Goal: Transaction & Acquisition: Obtain resource

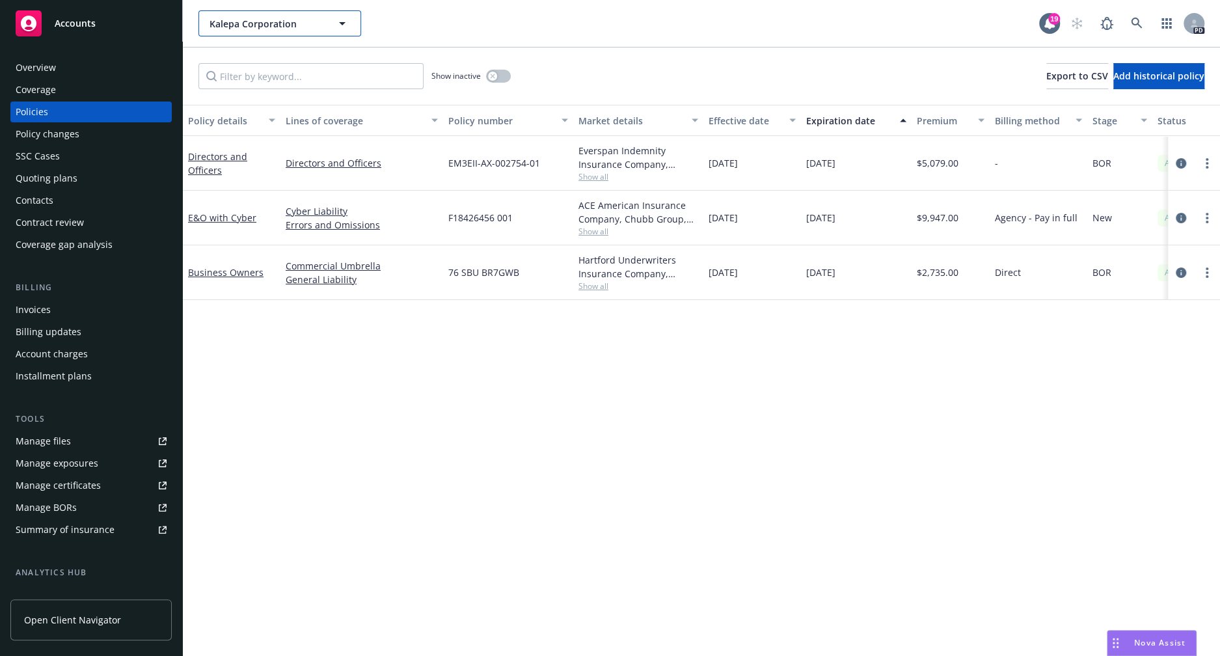
click at [202, 18] on button "Kalepa Corporation" at bounding box center [280, 23] width 163 height 26
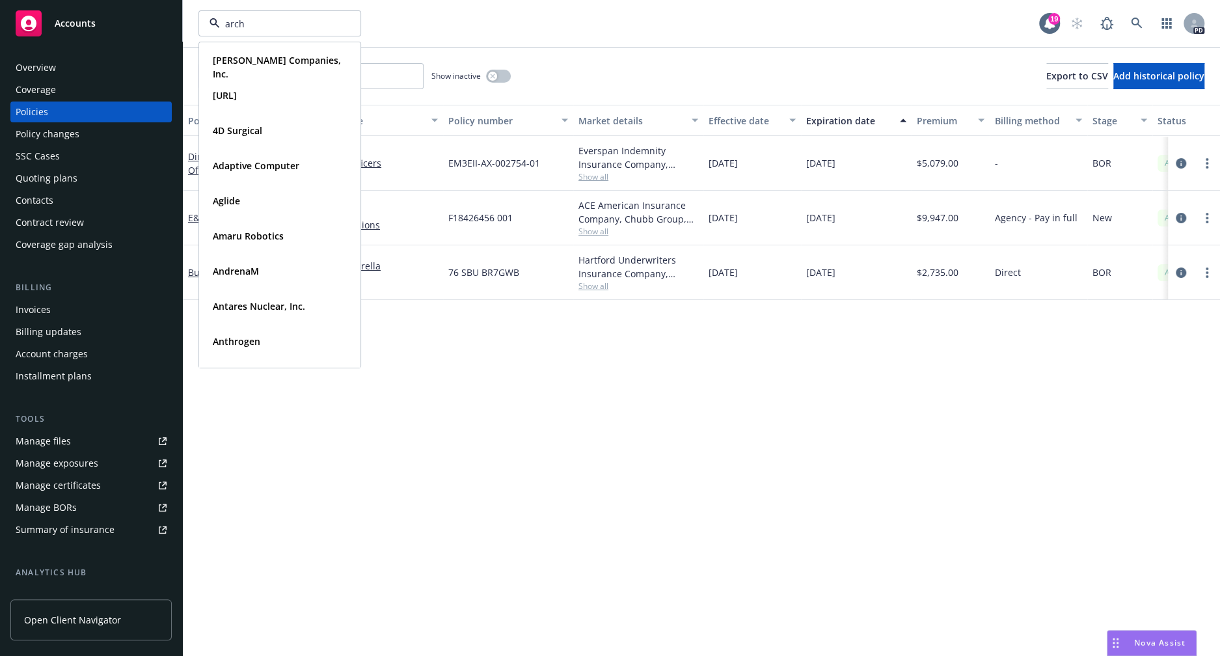
type input "archi"
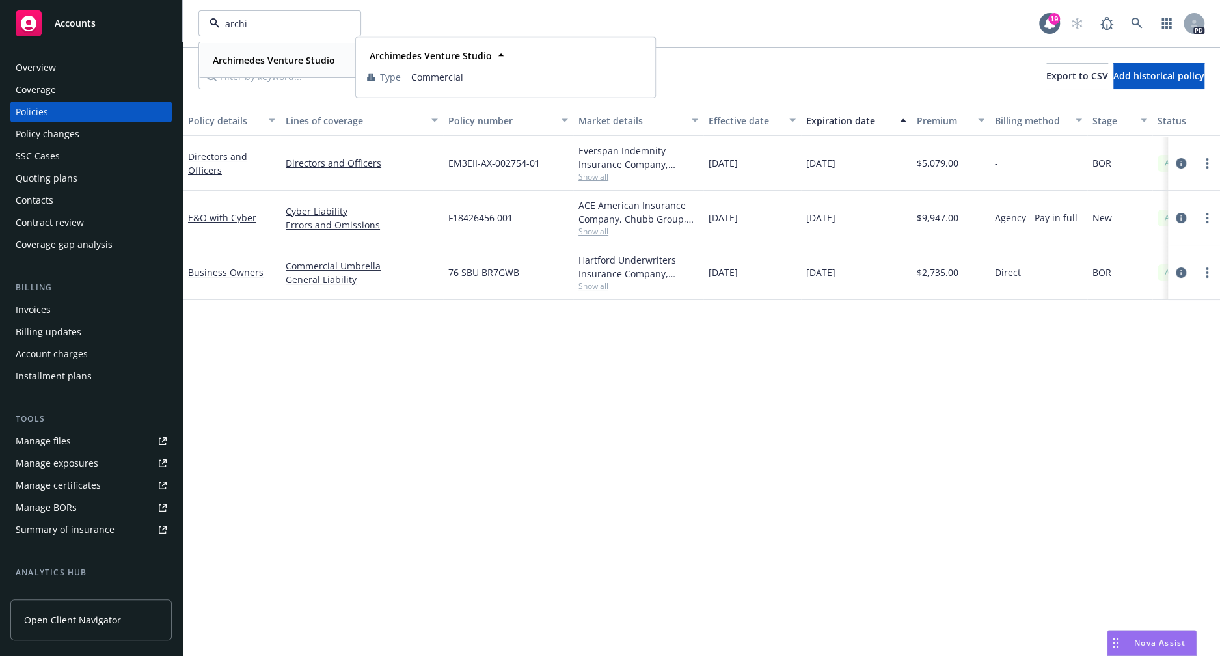
click at [263, 61] on strong "Archimedes Venture Studio" at bounding box center [274, 60] width 122 height 12
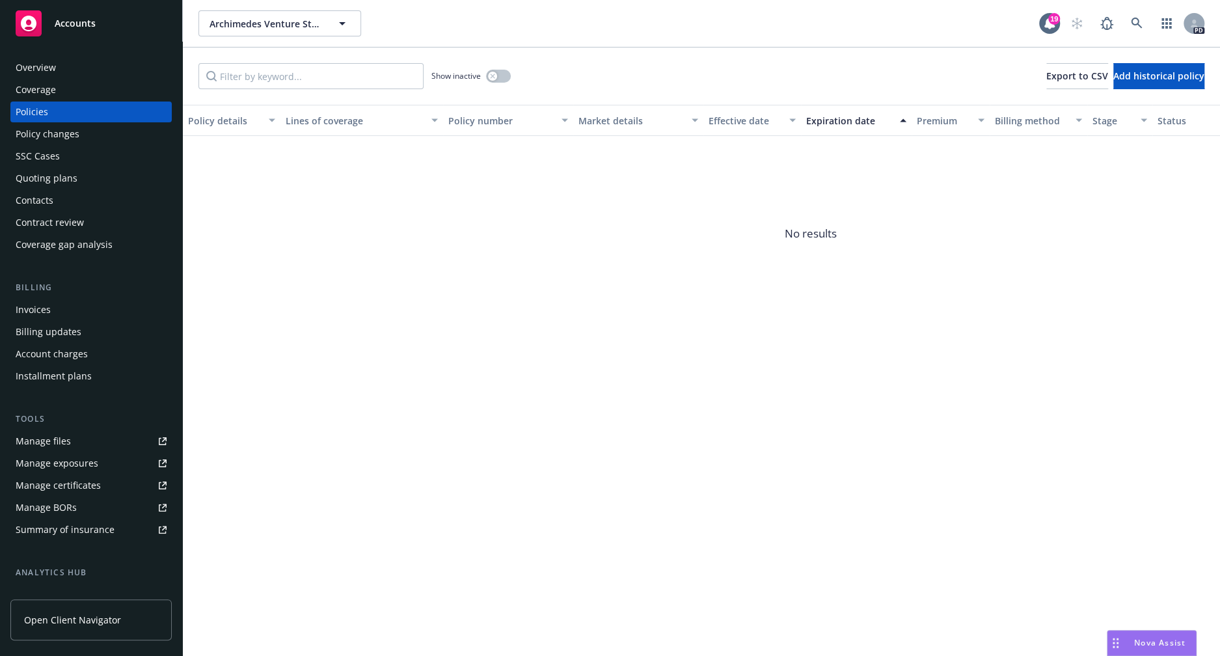
click at [1149, 646] on span "Nova Assist" at bounding box center [1160, 642] width 51 height 11
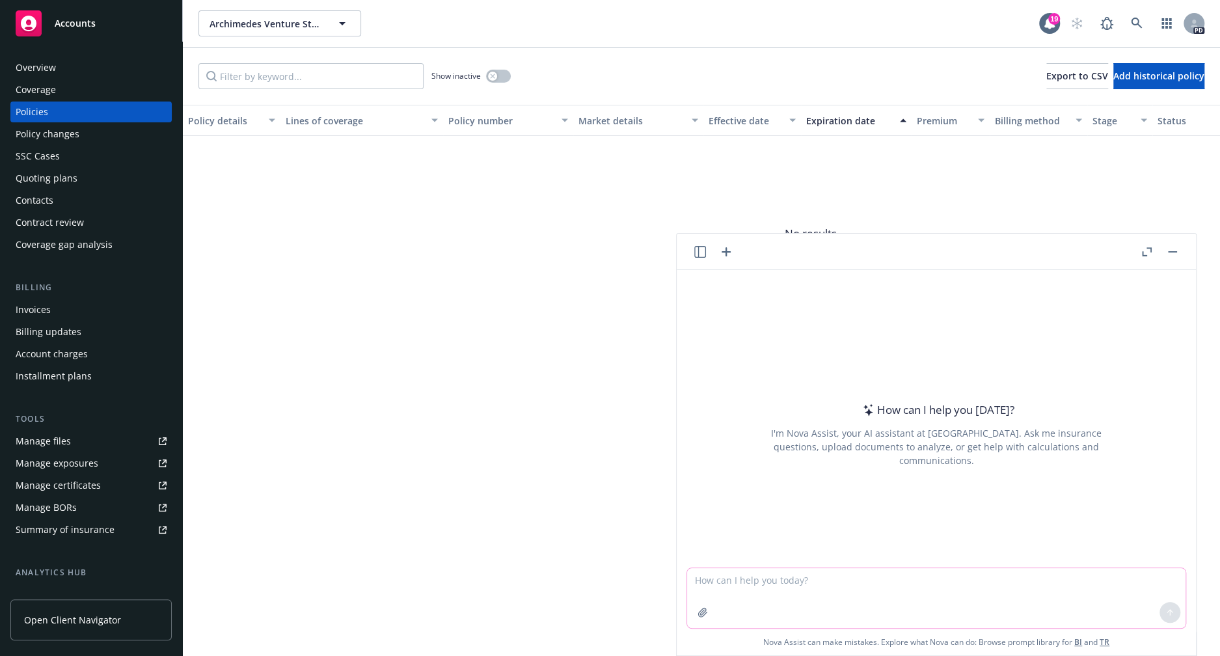
click at [812, 585] on textarea at bounding box center [936, 598] width 499 height 60
type textarea "Please draft an email summarizing page 4 of this proposal"
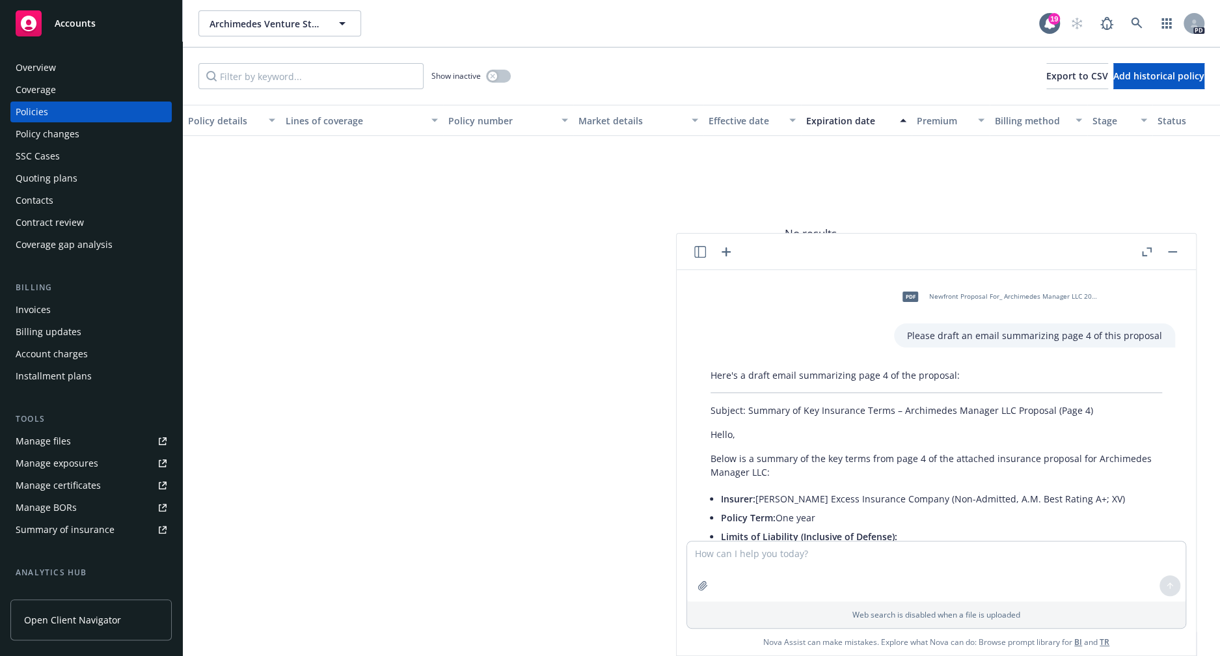
click at [702, 255] on icon "button" at bounding box center [701, 252] width 12 height 12
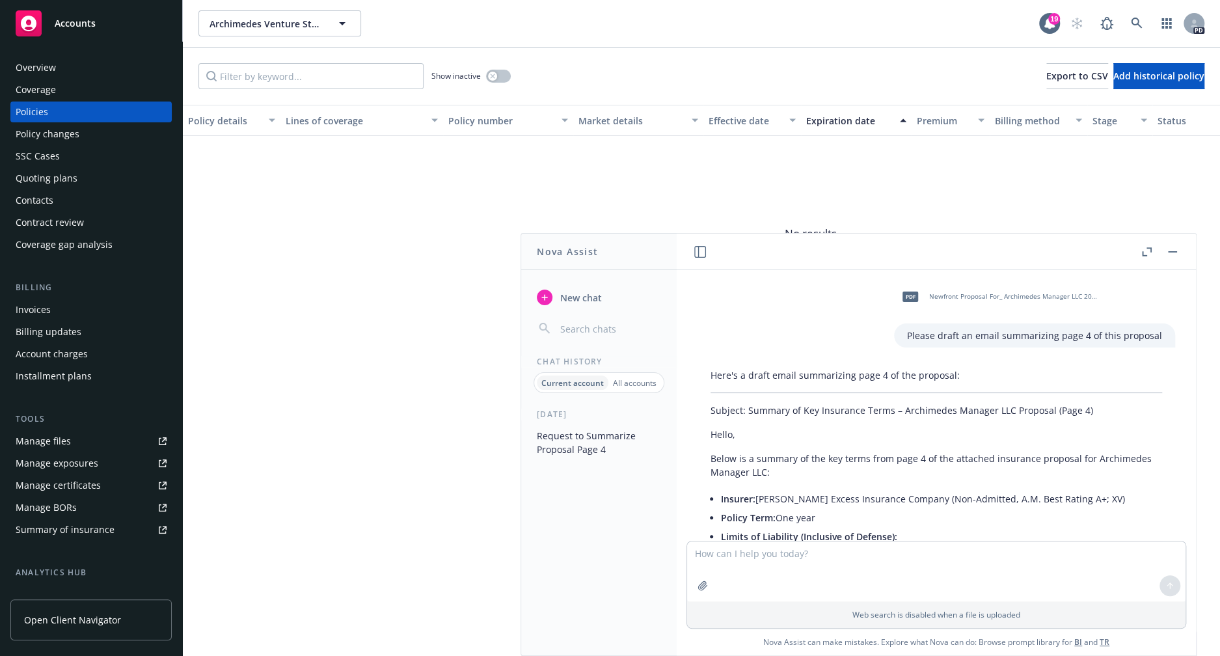
click at [628, 385] on p "All accounts" at bounding box center [635, 383] width 44 height 11
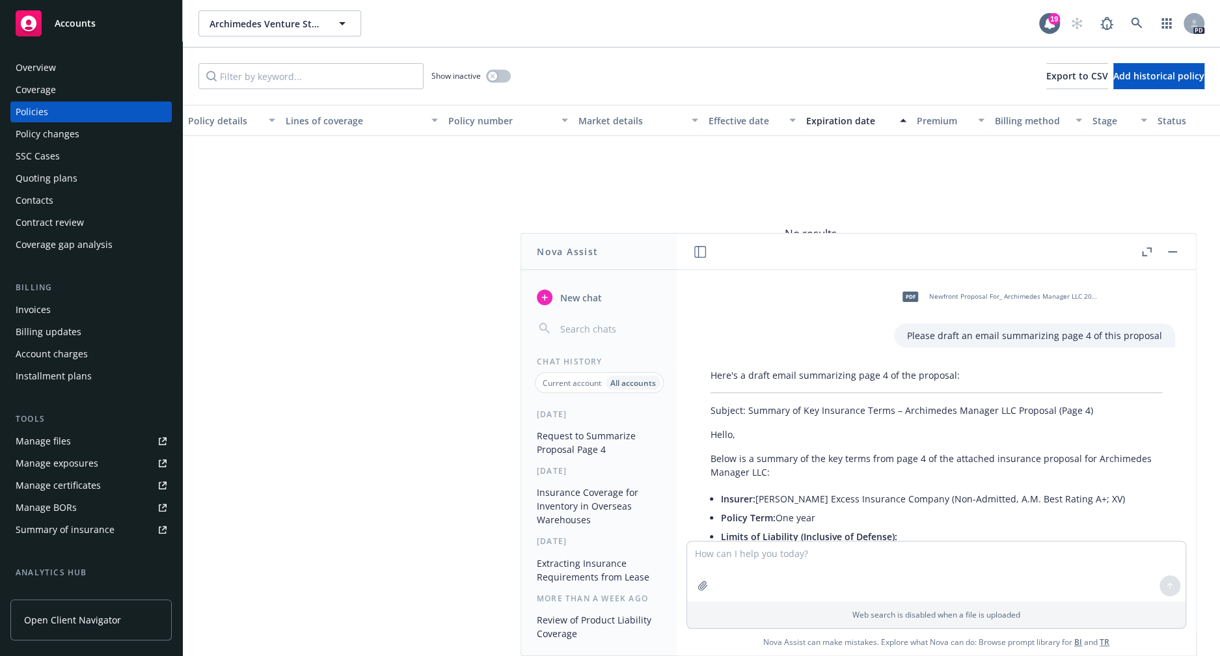
click at [564, 385] on p "Current account" at bounding box center [572, 383] width 59 height 11
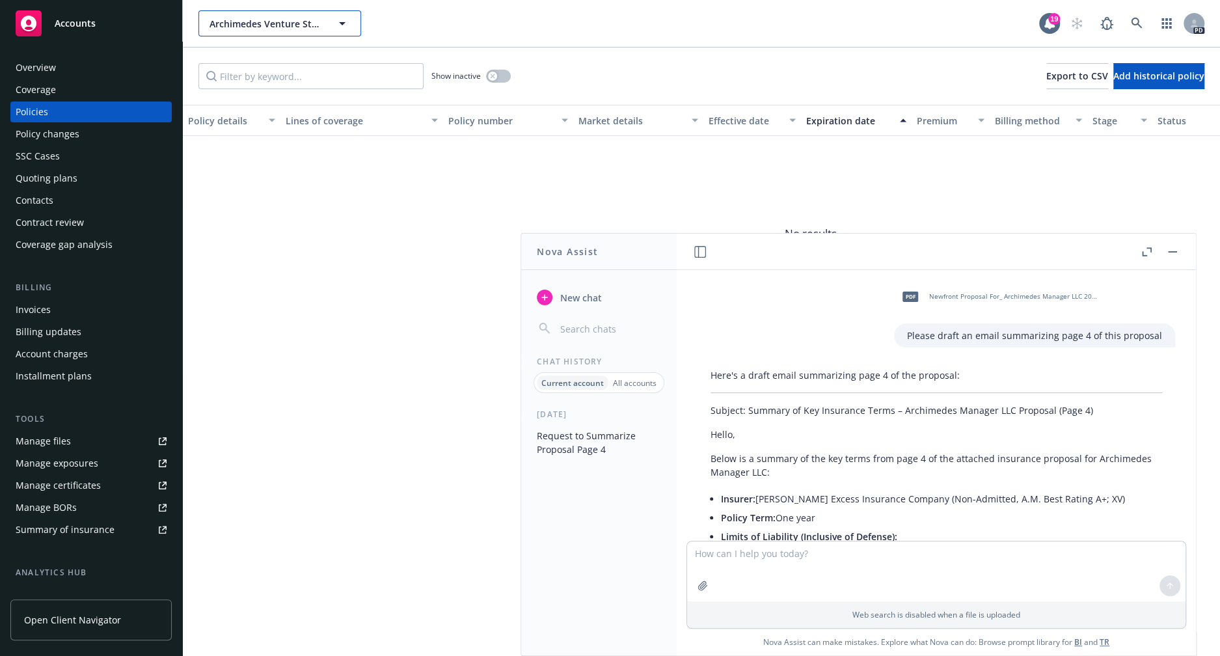
click at [302, 33] on button "Archimedes Venture Studio" at bounding box center [280, 23] width 163 height 26
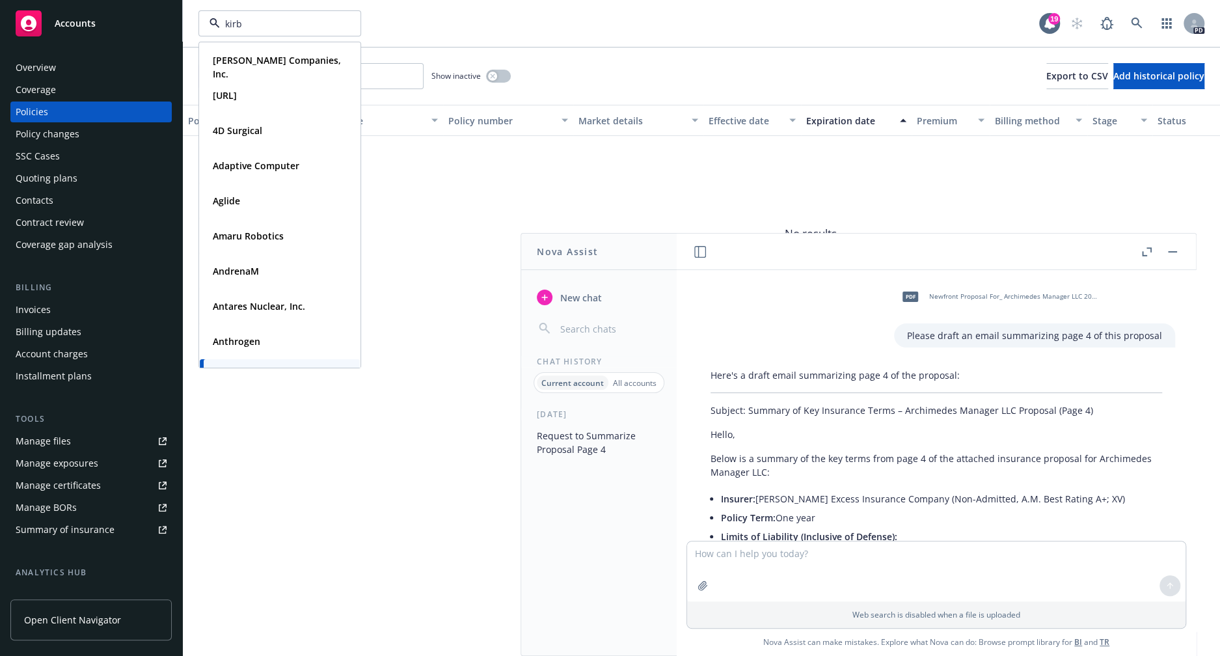
type input "[PERSON_NAME]"
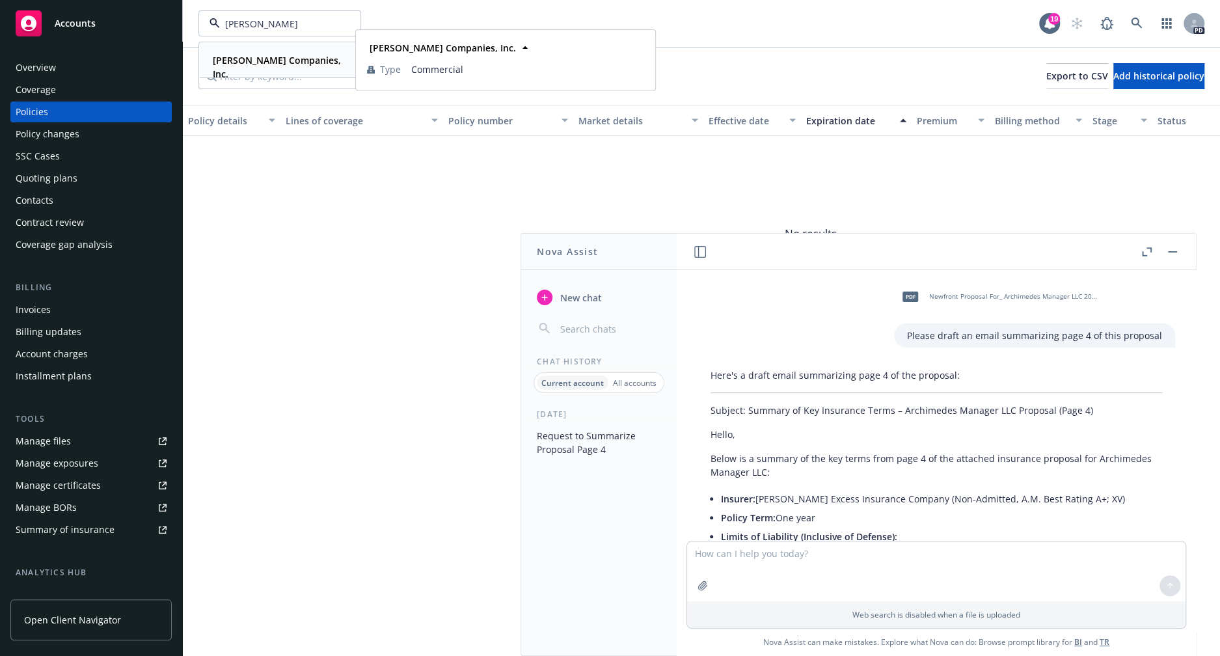
click at [245, 59] on strong "[PERSON_NAME] Companies, Inc." at bounding box center [277, 67] width 128 height 26
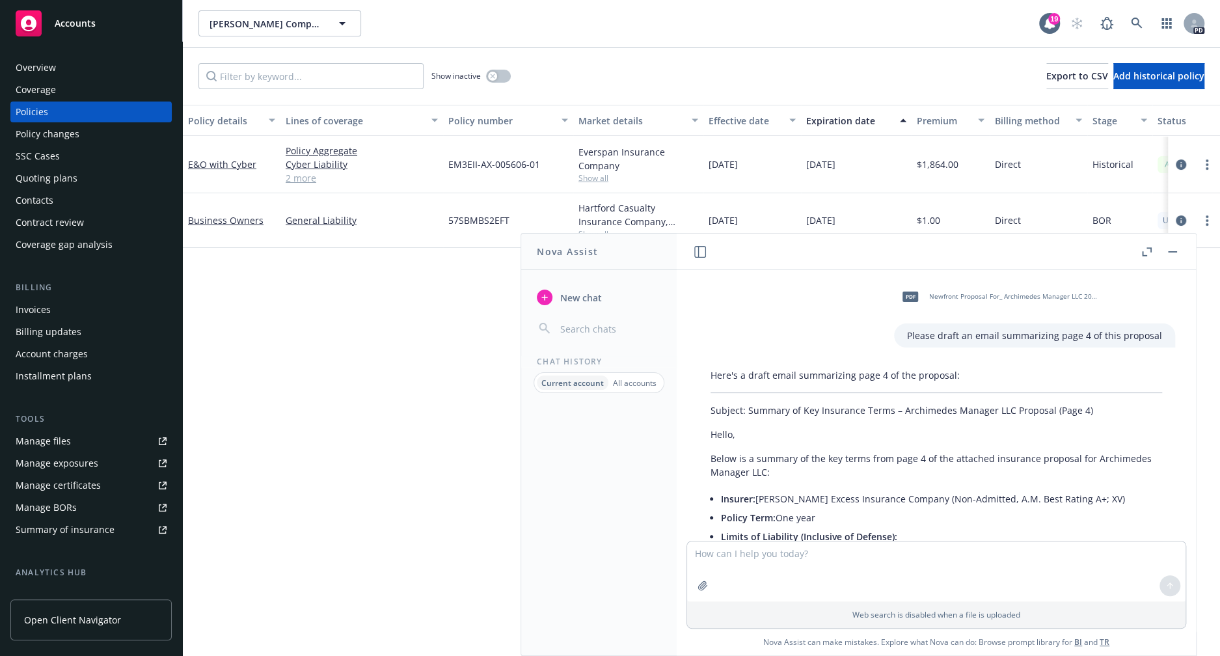
click at [590, 299] on span "New chat" at bounding box center [580, 298] width 44 height 14
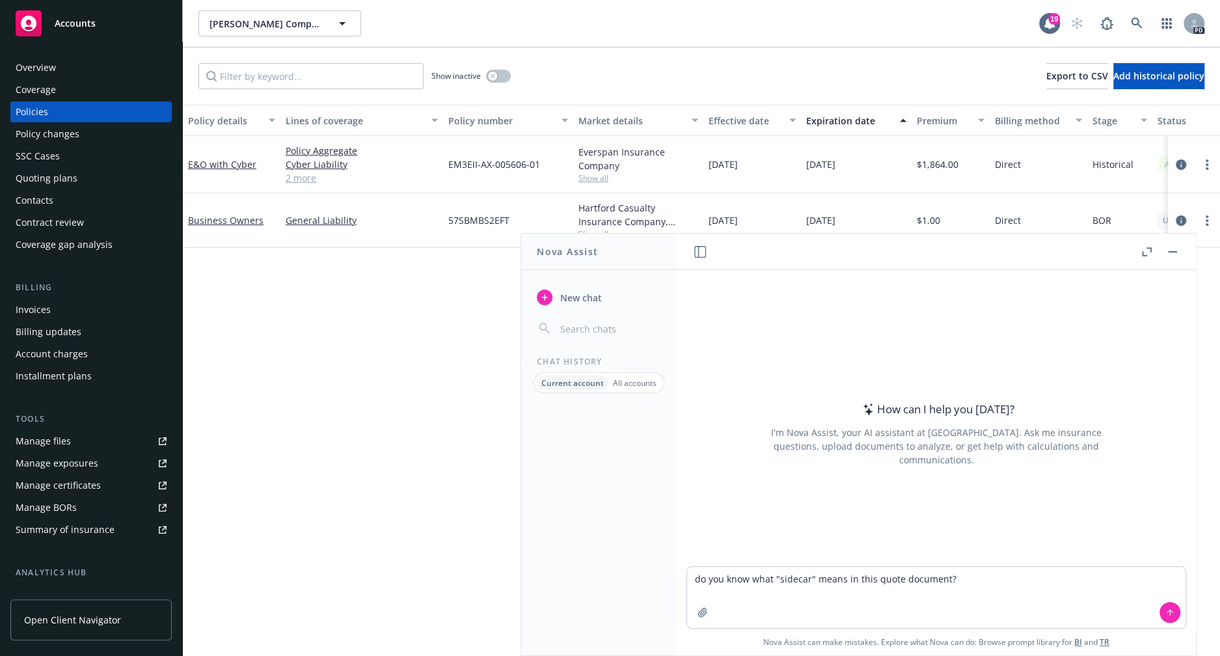
type textarea "do you know what "sidecar" means in this quote document?"
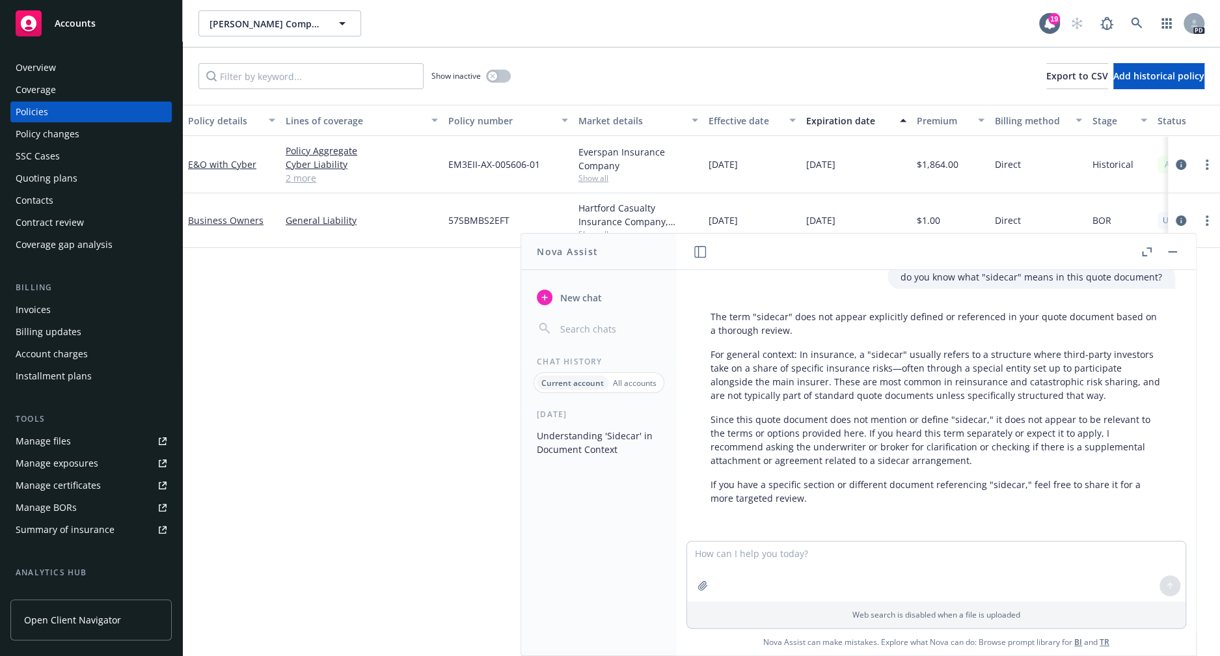
scroll to position [72, 0]
click at [625, 382] on p "All accounts" at bounding box center [635, 383] width 44 height 11
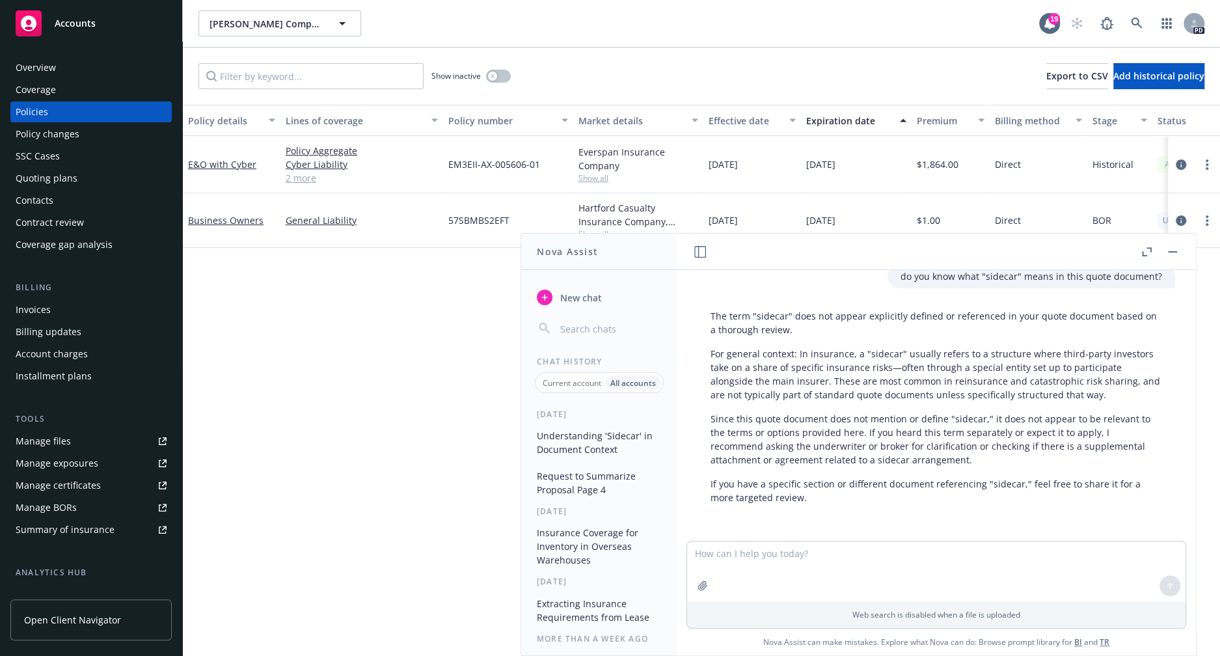
click at [572, 488] on button "Request to Summarize Proposal Page 4" at bounding box center [599, 482] width 135 height 35
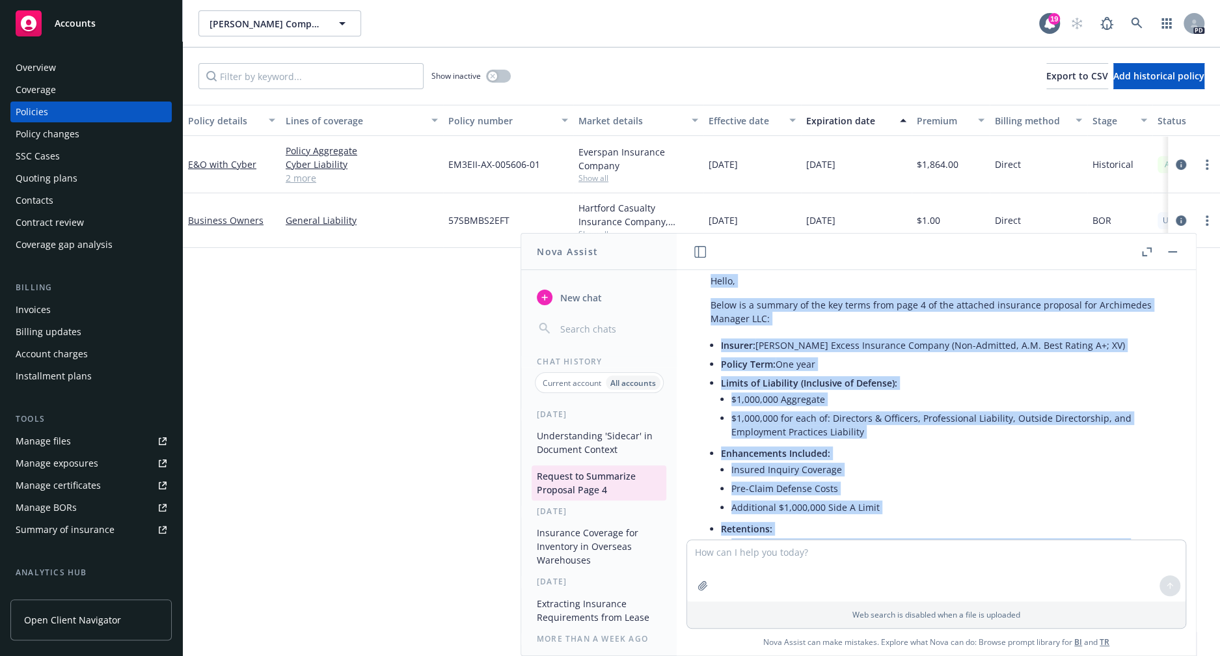
scroll to position [107, 0]
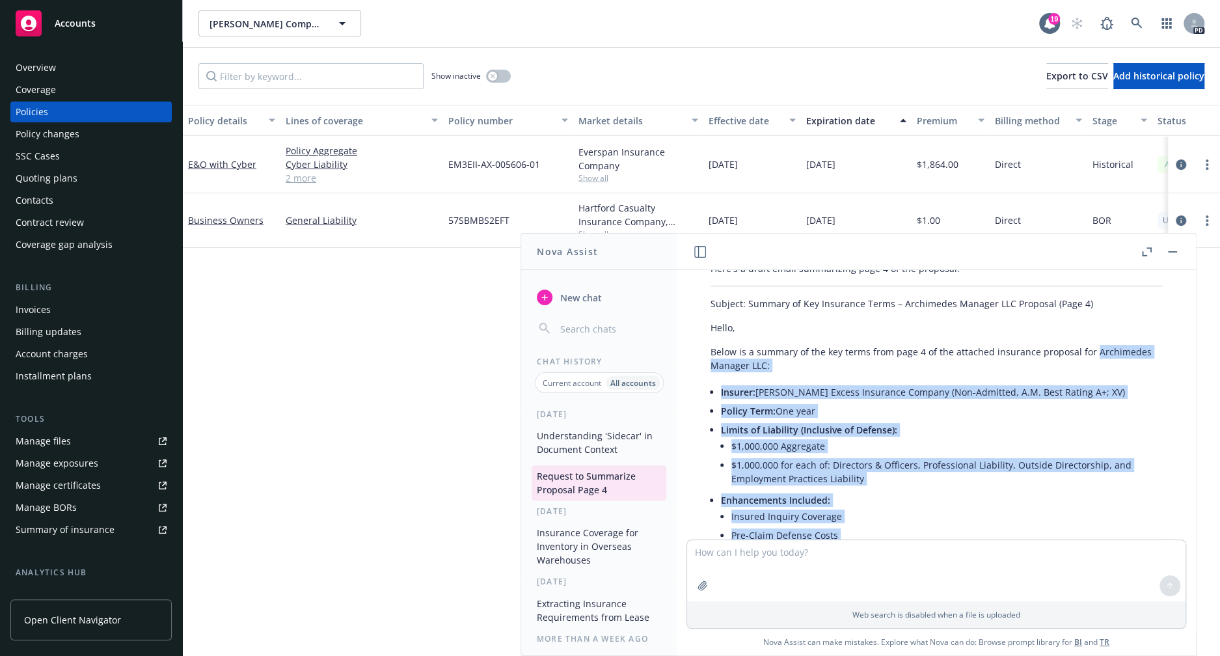
drag, startPoint x: 772, startPoint y: 497, endPoint x: 690, endPoint y: 361, distance: 159.4
click at [690, 361] on div "Here's a draft email summarizing page 4 of the proposal: Subject: Summary of Ke…" at bounding box center [936, 527] width 499 height 542
copy div "Archimedes Manager LLC: Insurer: Hudson Excess Insurance Company (Non-Admitted,…"
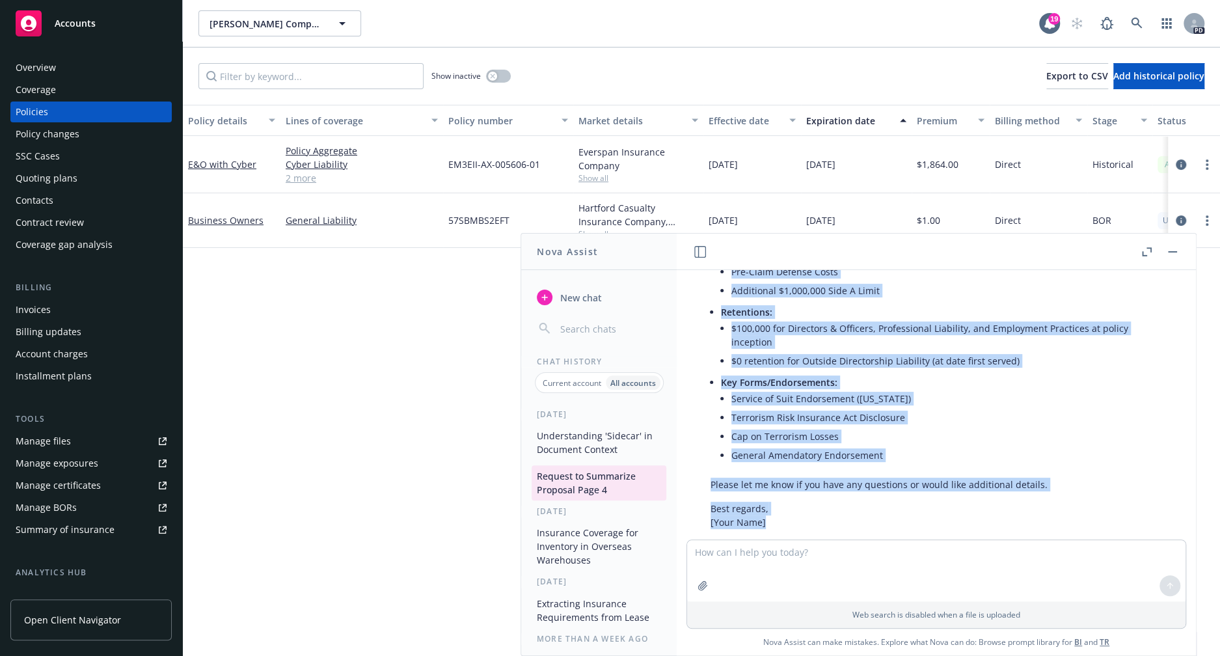
scroll to position [395, 0]
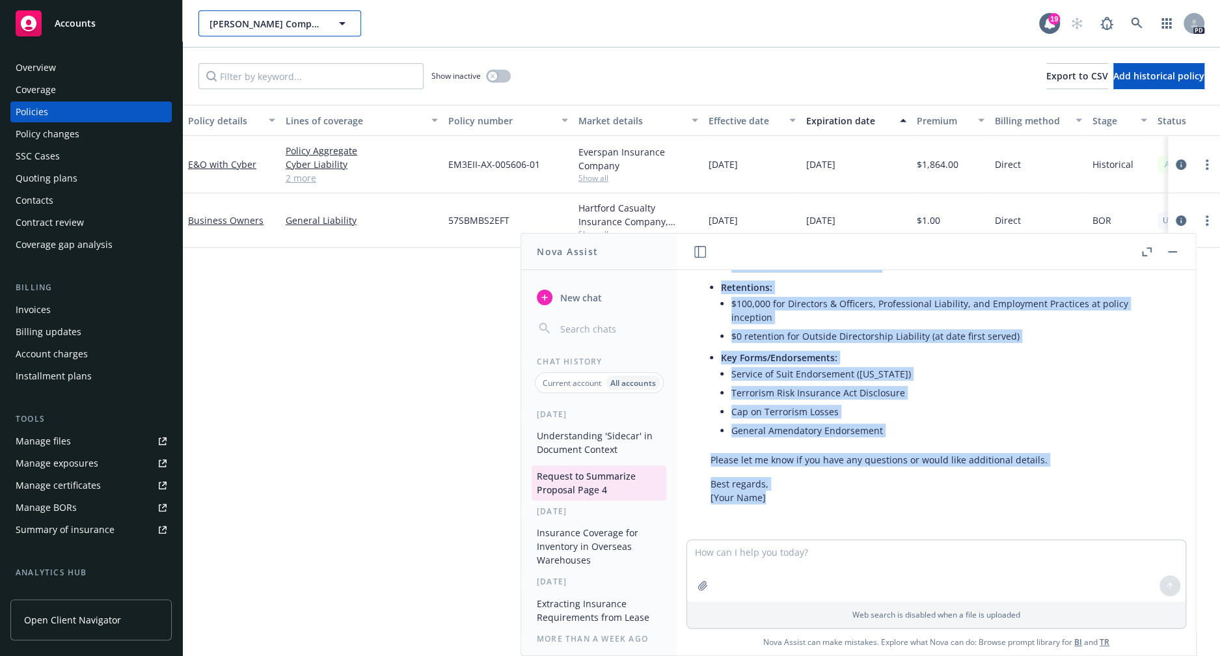
click at [318, 21] on span "[PERSON_NAME] Companies, Inc." at bounding box center [266, 24] width 113 height 14
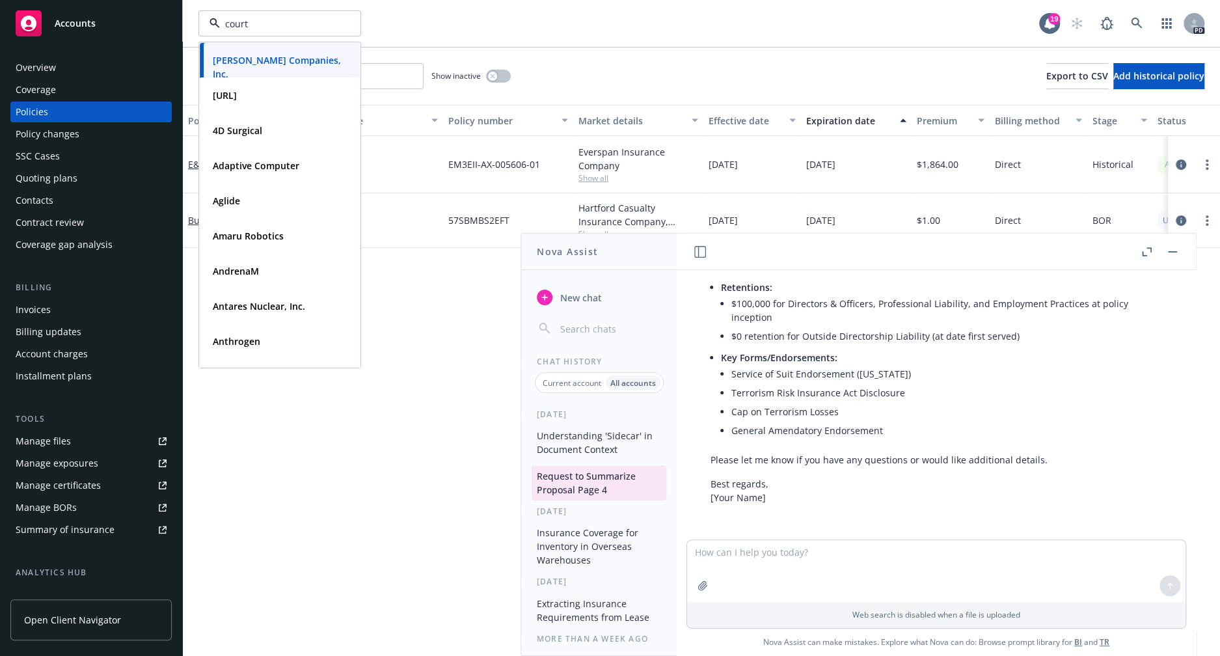
type input "courts"
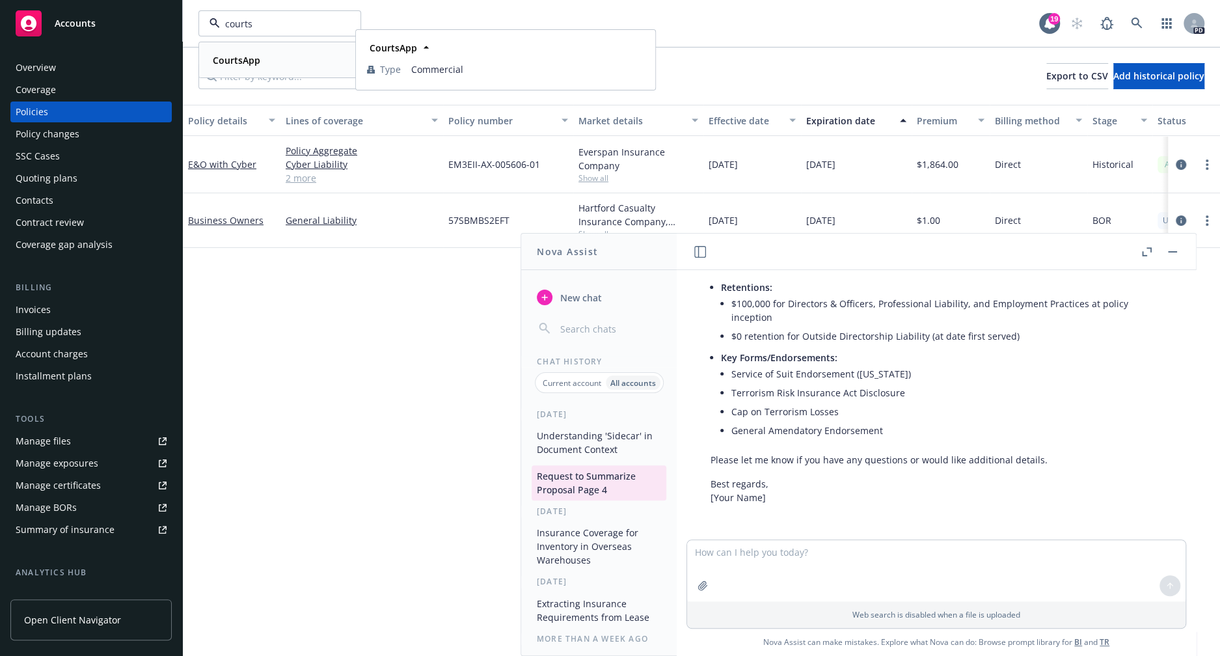
click at [238, 68] on div "CourtsApp" at bounding box center [235, 60] width 55 height 19
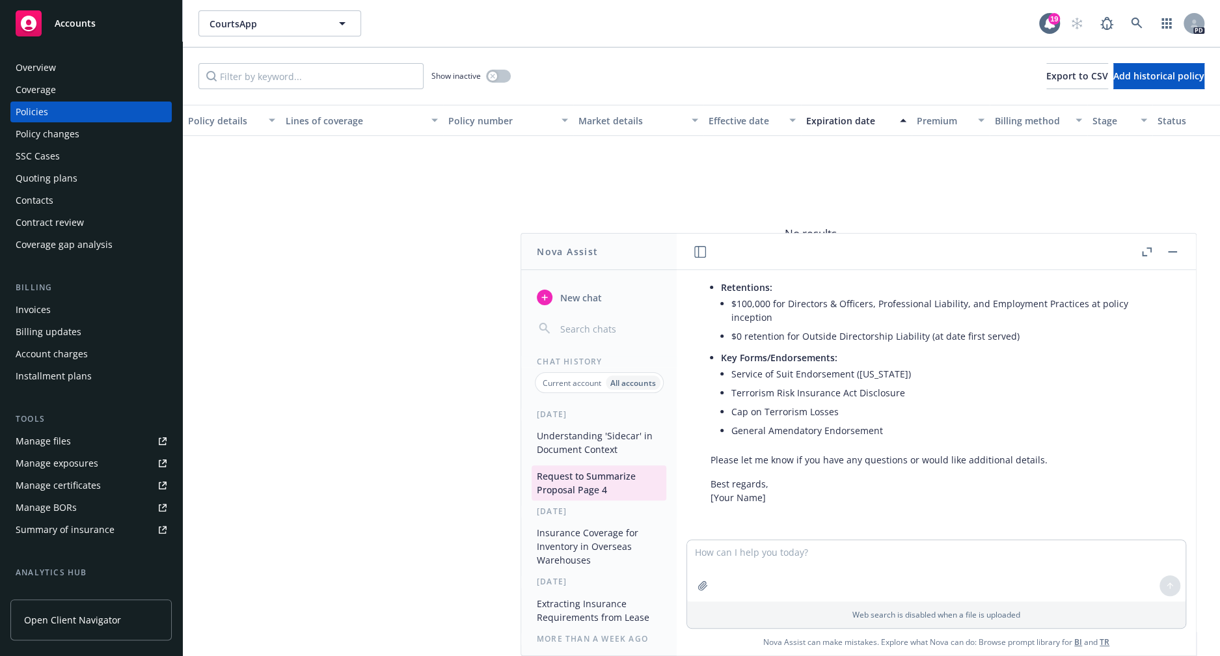
click at [1178, 249] on button "button" at bounding box center [1173, 252] width 16 height 16
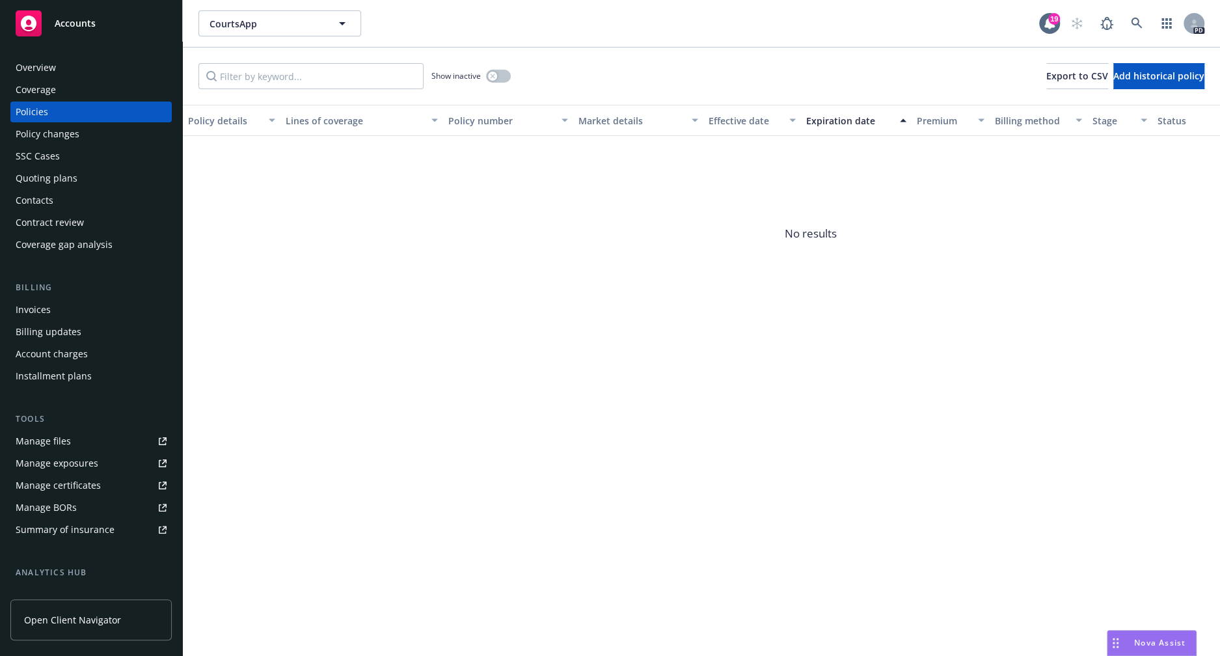
click at [65, 185] on div "Quoting plans" at bounding box center [47, 178] width 62 height 21
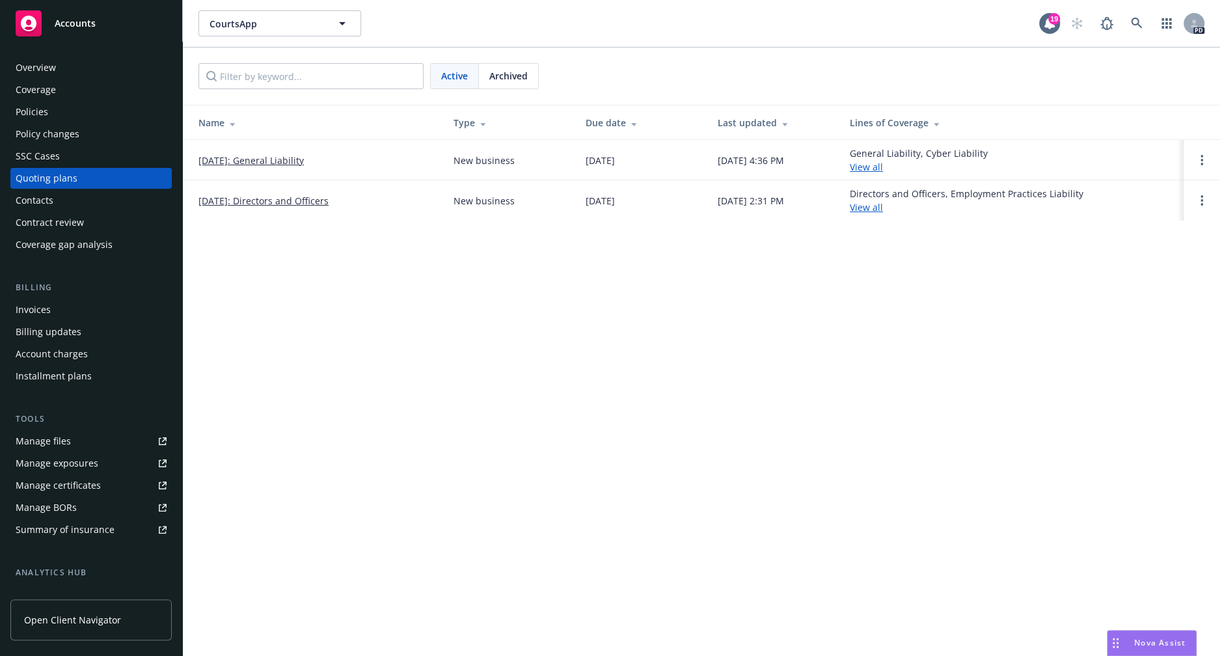
click at [282, 203] on link "08/14/2025: Directors and Officers" at bounding box center [264, 201] width 130 height 14
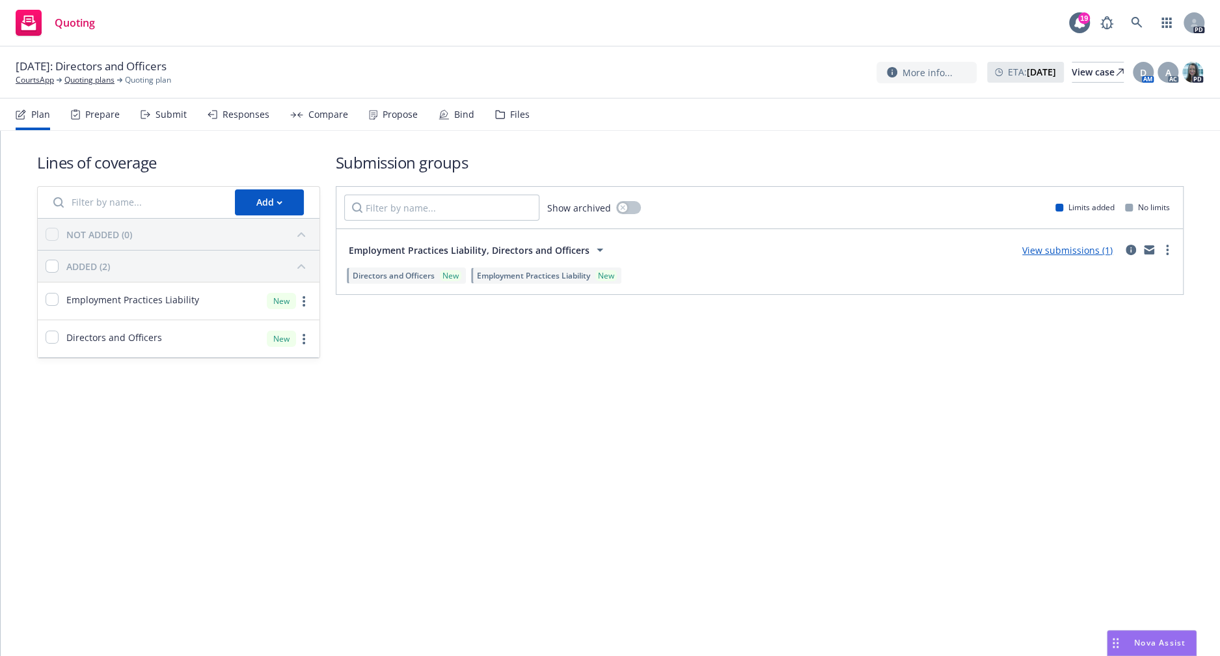
click at [512, 107] on div "Files" at bounding box center [512, 114] width 34 height 31
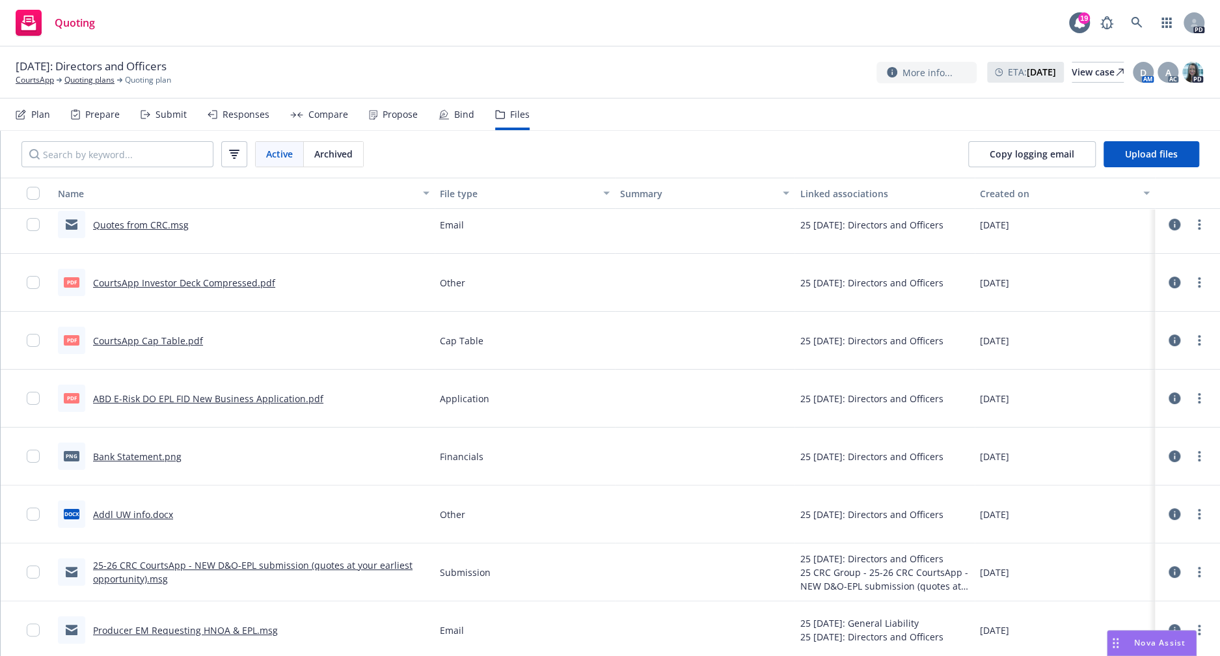
scroll to position [14, 0]
click at [165, 227] on link "Quotes from CRC.msg" at bounding box center [141, 223] width 96 height 12
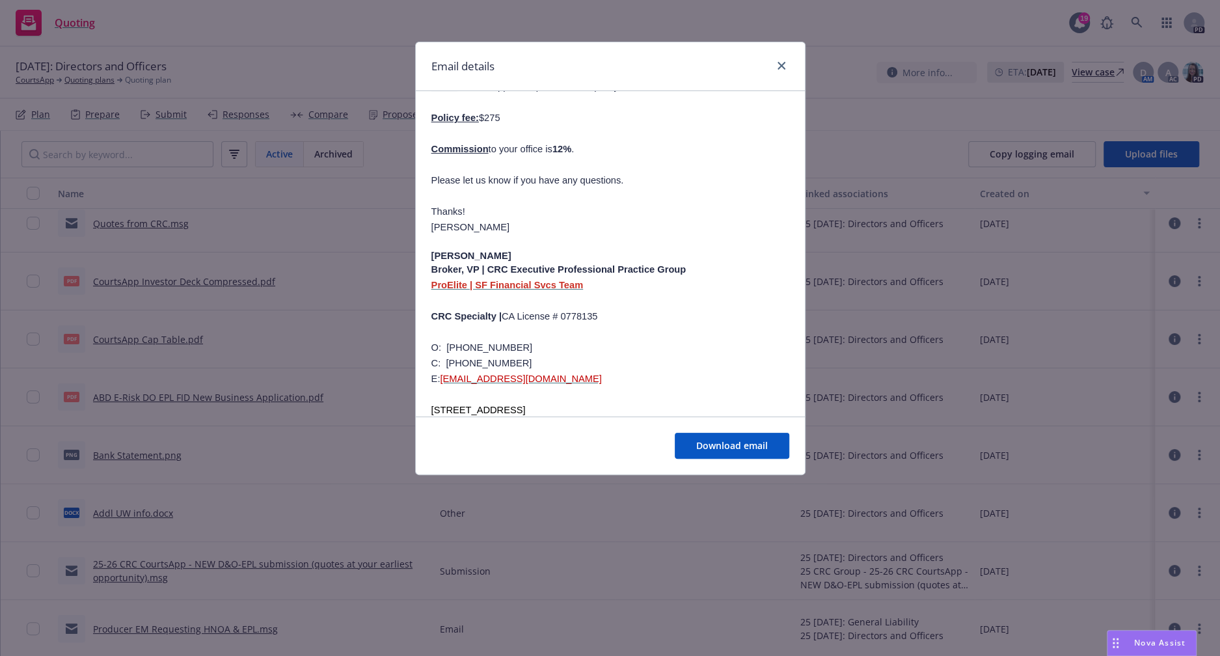
scroll to position [388, 0]
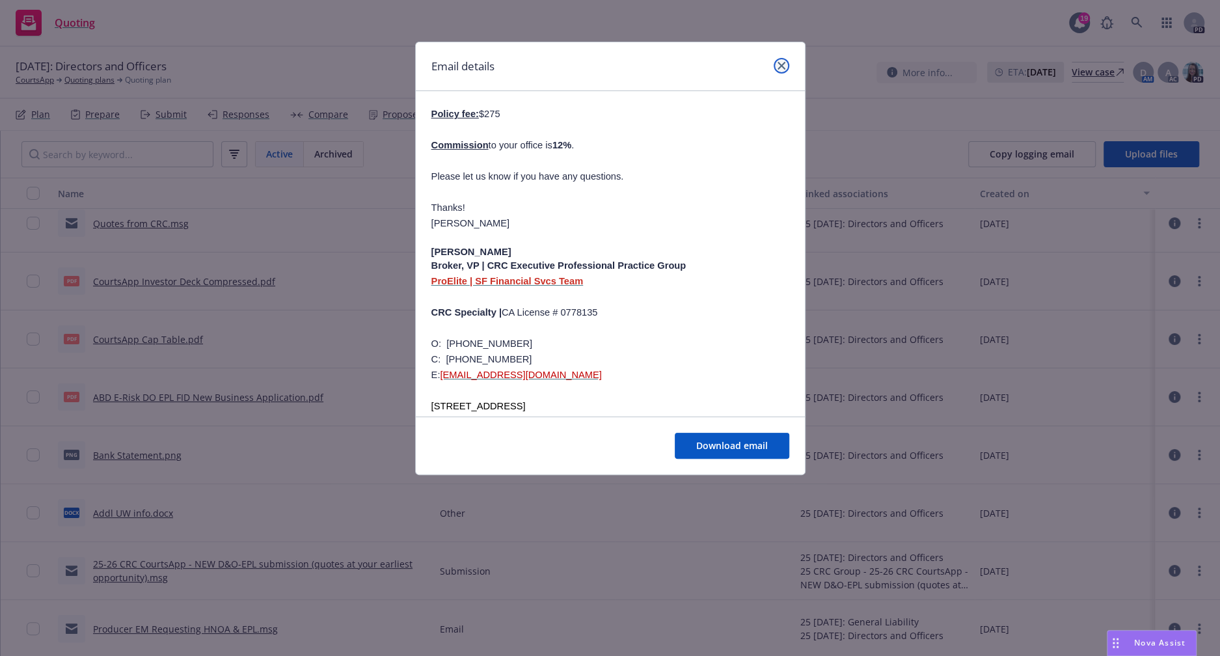
click at [777, 60] on link "close" at bounding box center [782, 66] width 16 height 16
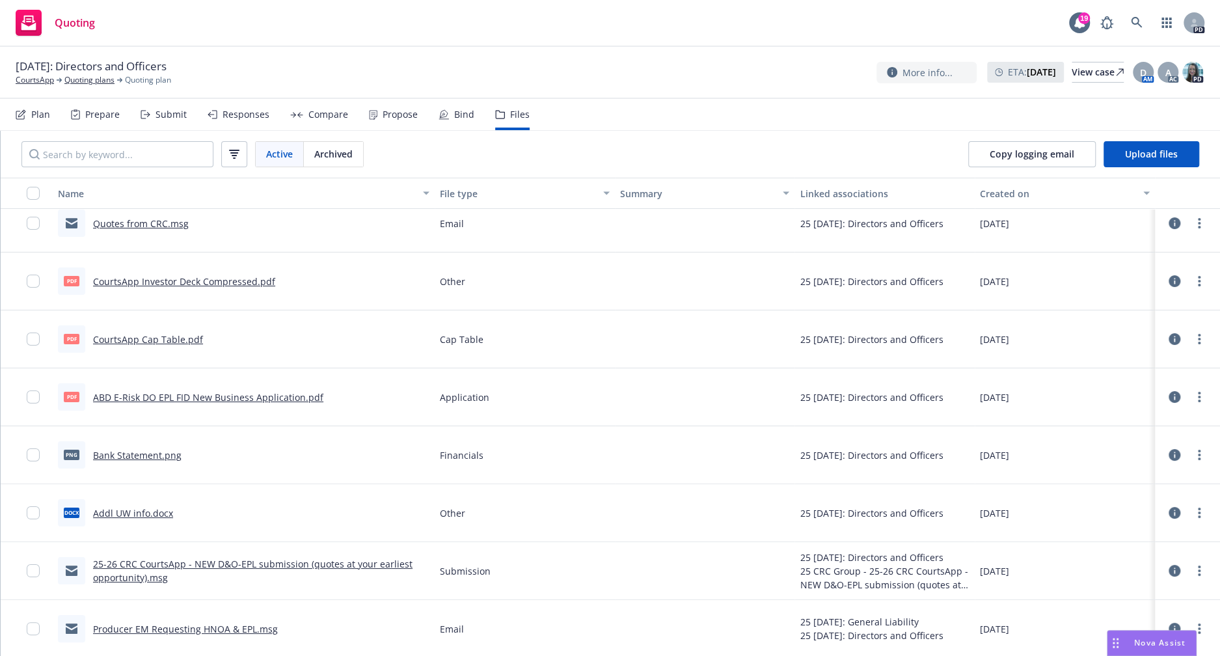
scroll to position [0, 0]
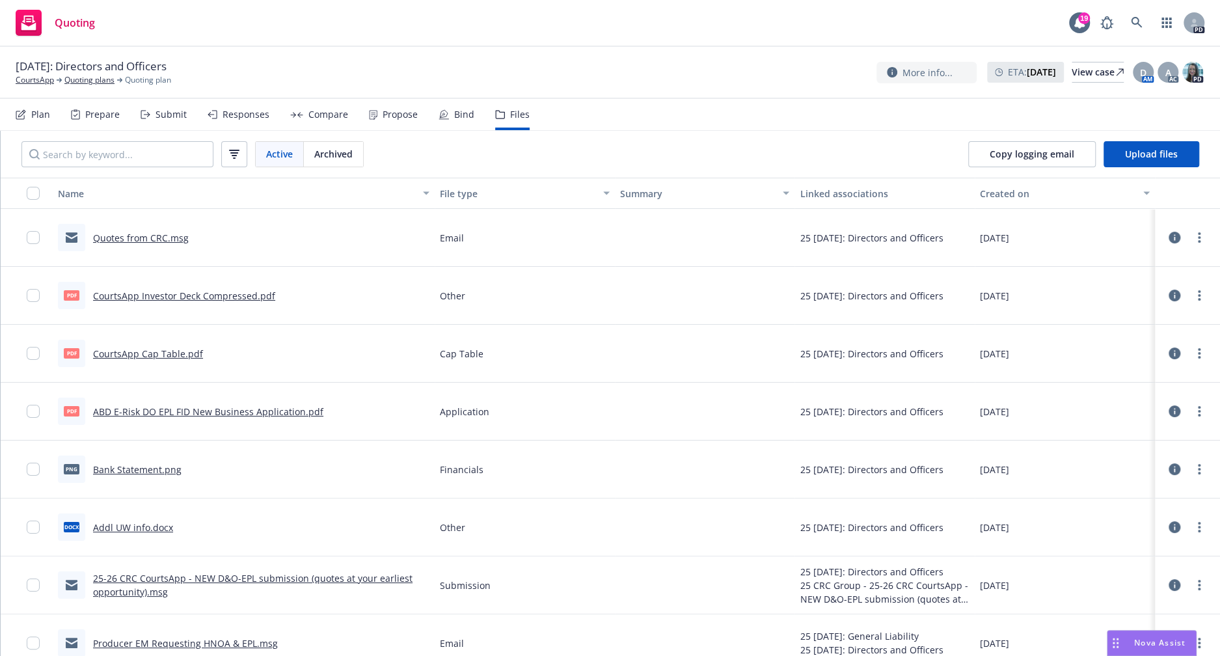
click at [316, 117] on div "Compare" at bounding box center [329, 114] width 40 height 10
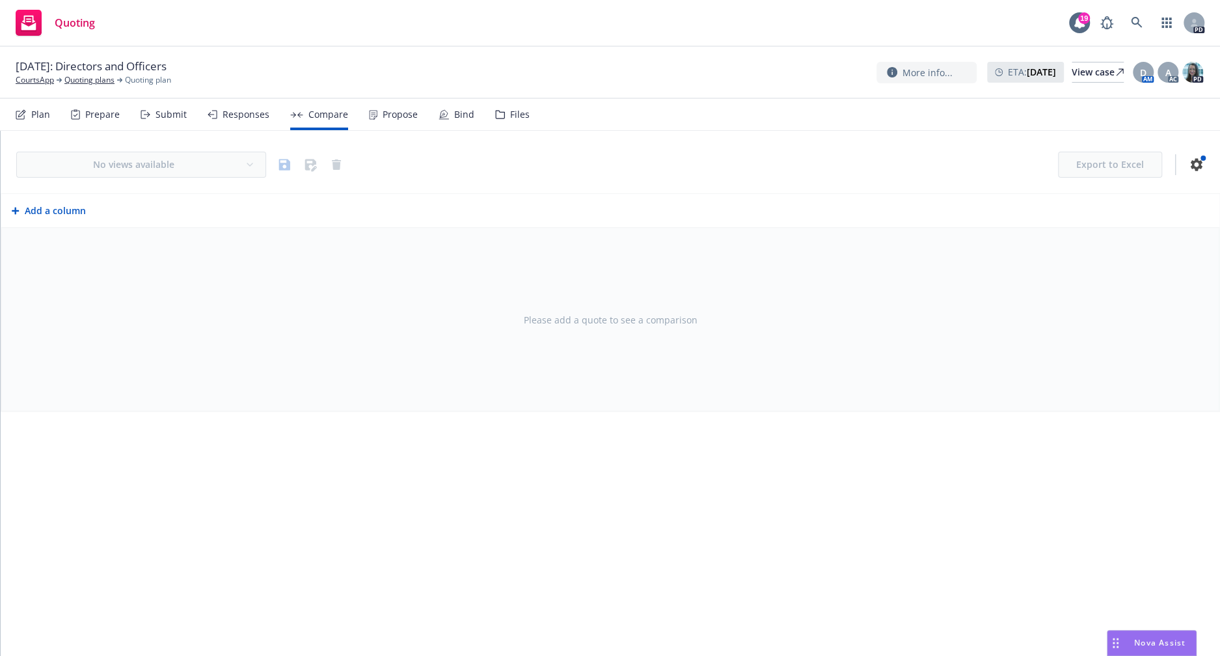
click at [228, 118] on div "Responses" at bounding box center [246, 114] width 47 height 10
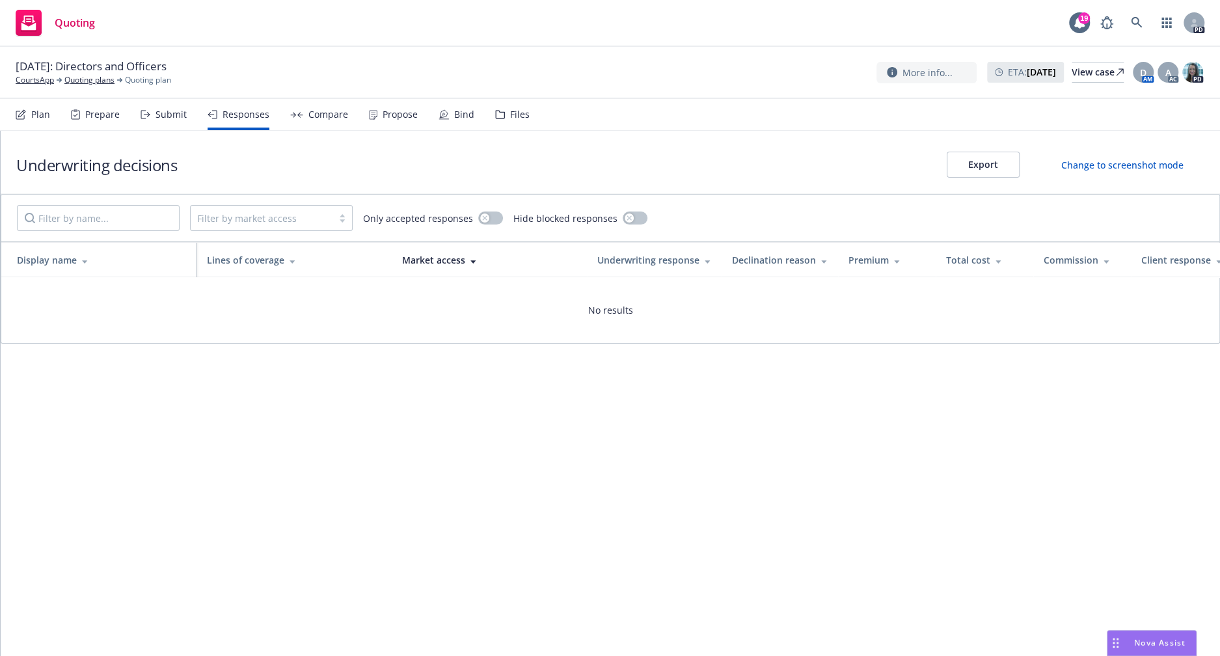
click at [169, 116] on div "Submit" at bounding box center [171, 114] width 31 height 10
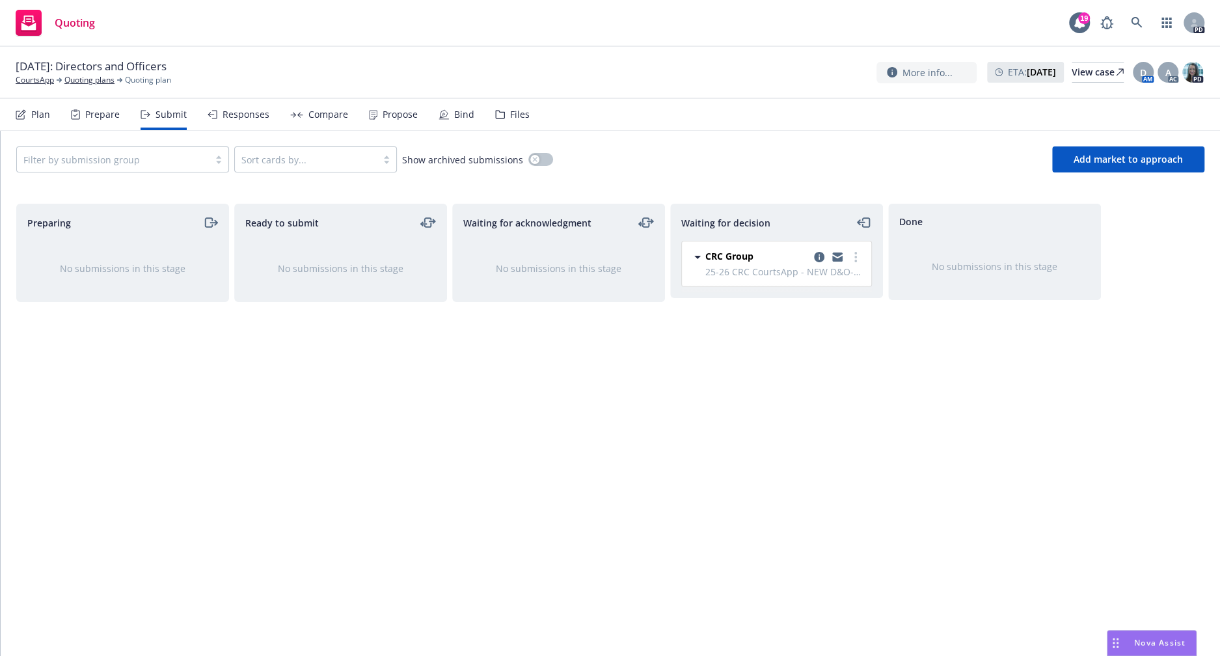
click at [778, 271] on span "25-26 CRC CourtsApp - NEW D&O-EPL submission (quotes at your earliest opportuni…" at bounding box center [785, 272] width 158 height 14
click at [840, 251] on link "copy logging email" at bounding box center [838, 257] width 16 height 16
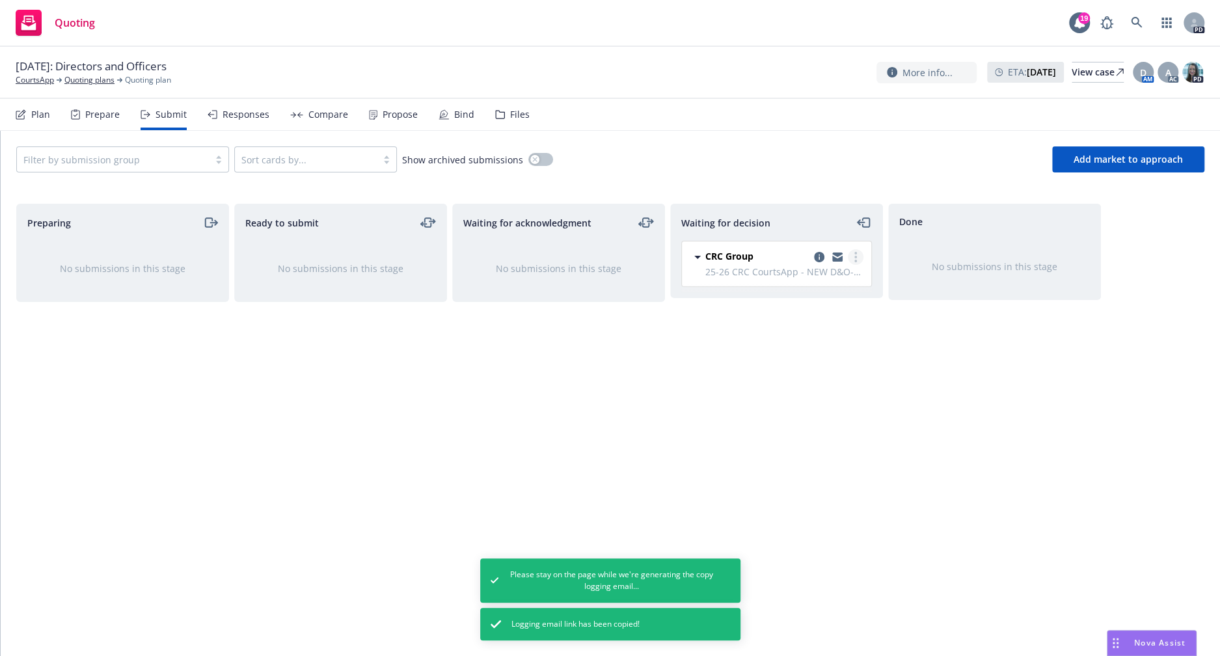
click at [855, 261] on icon "more" at bounding box center [856, 257] width 3 height 10
click at [714, 253] on span "CRC Group" at bounding box center [730, 256] width 48 height 14
click at [708, 253] on span "CRC Group" at bounding box center [730, 256] width 48 height 14
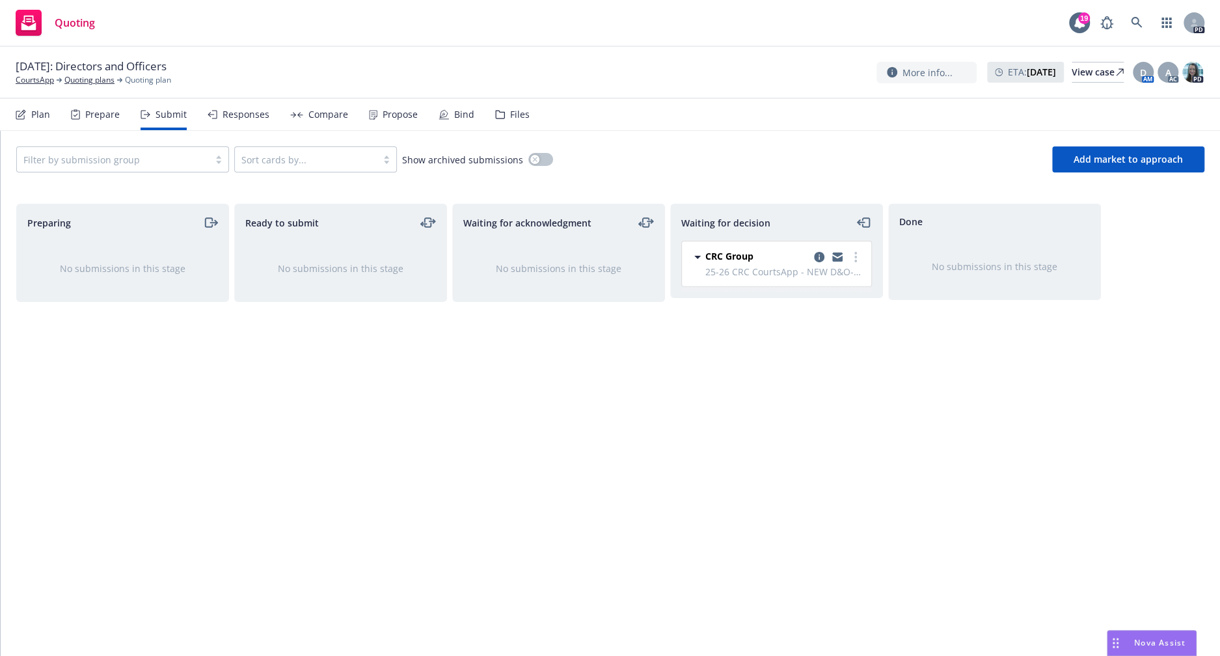
click at [454, 118] on div "Bind" at bounding box center [464, 114] width 20 height 10
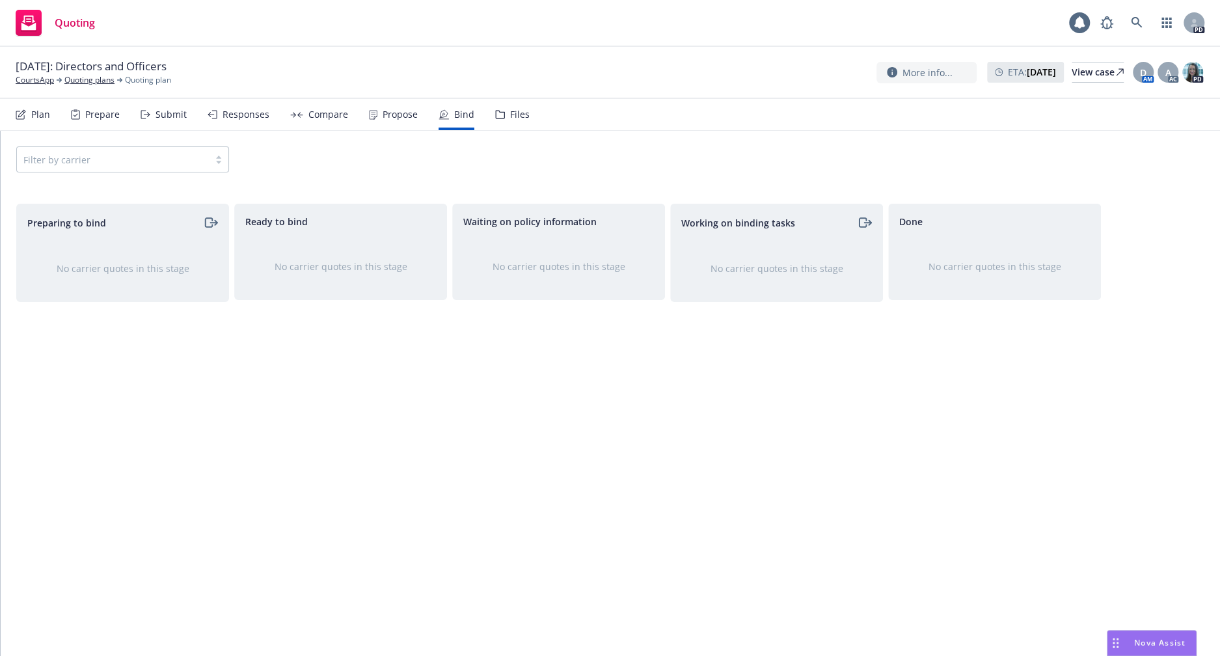
click at [399, 114] on div "Propose" at bounding box center [400, 114] width 35 height 10
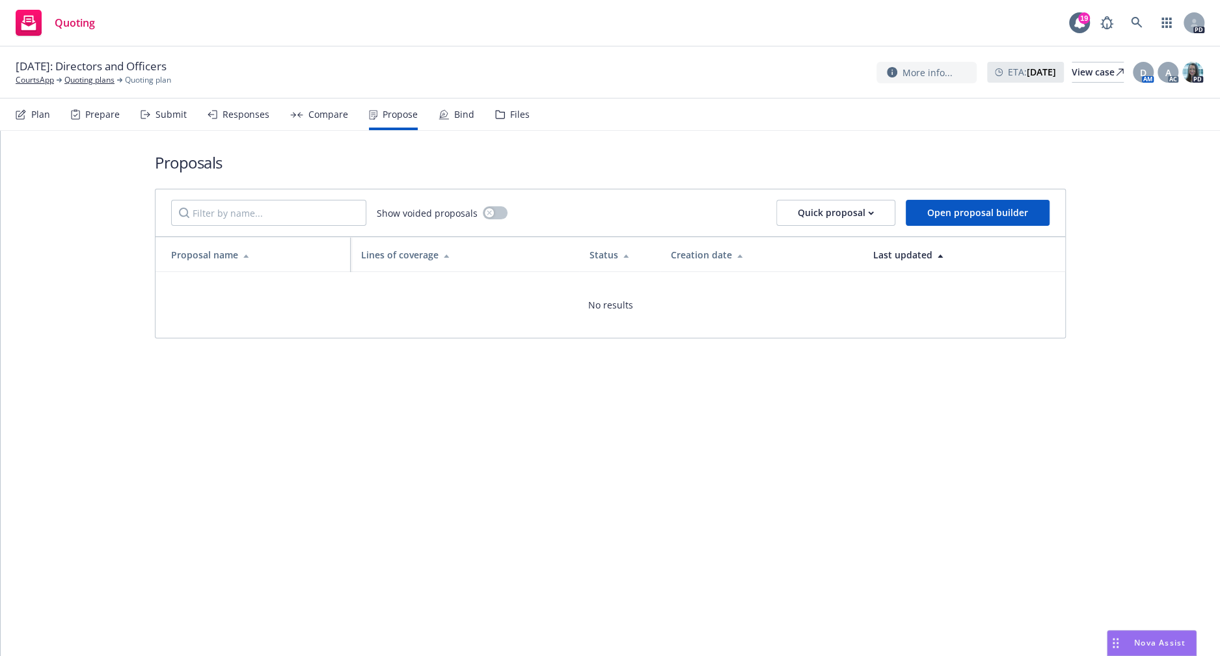
click at [511, 117] on div "Files" at bounding box center [520, 114] width 20 height 10
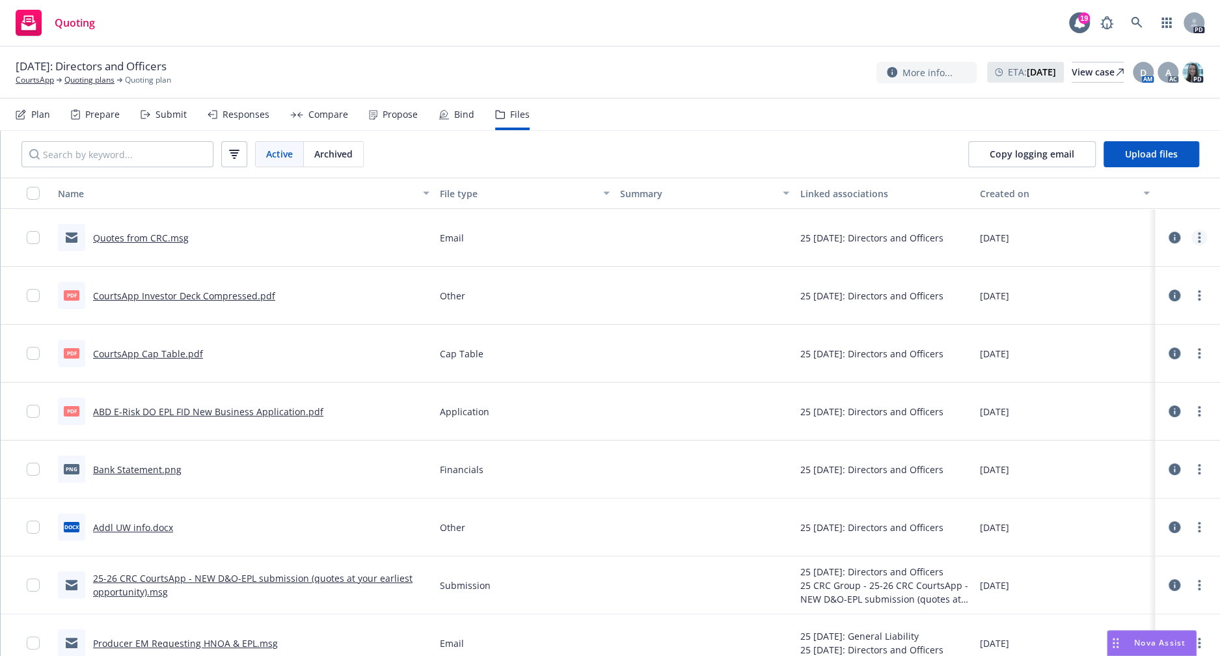
click at [1192, 236] on link "more" at bounding box center [1200, 238] width 16 height 16
click at [167, 243] on div "Quotes from CRC.msg" at bounding box center [141, 238] width 96 height 14
click at [168, 238] on link "Quotes from CRC.msg" at bounding box center [141, 238] width 96 height 12
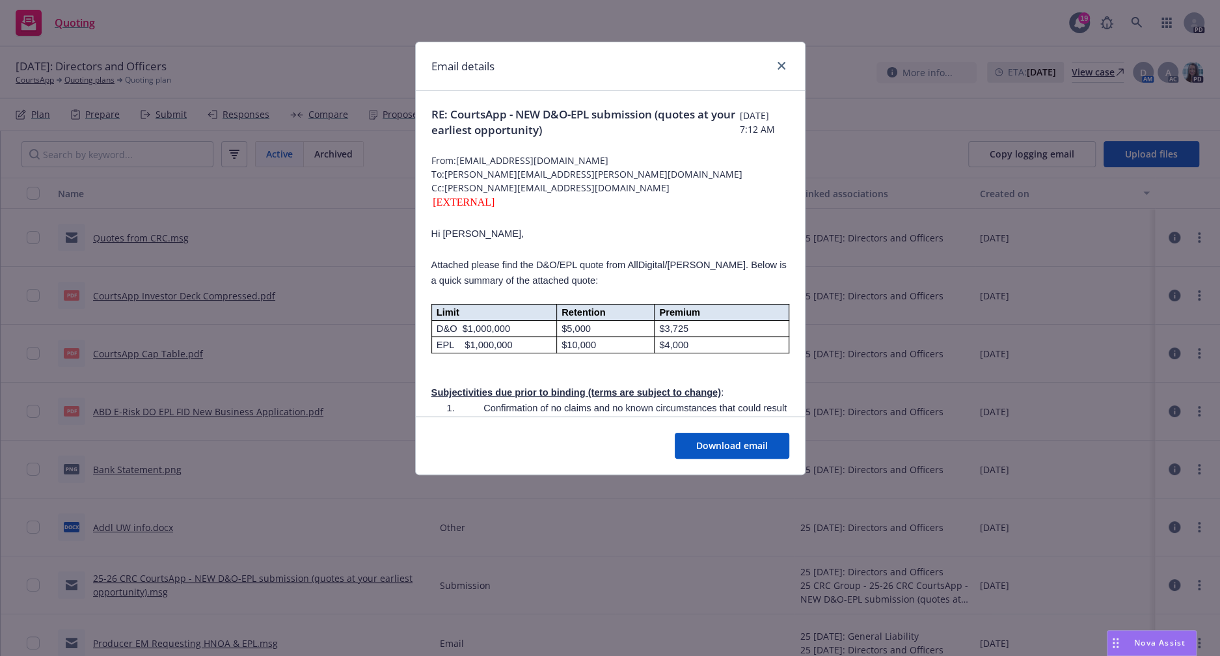
scroll to position [82, 0]
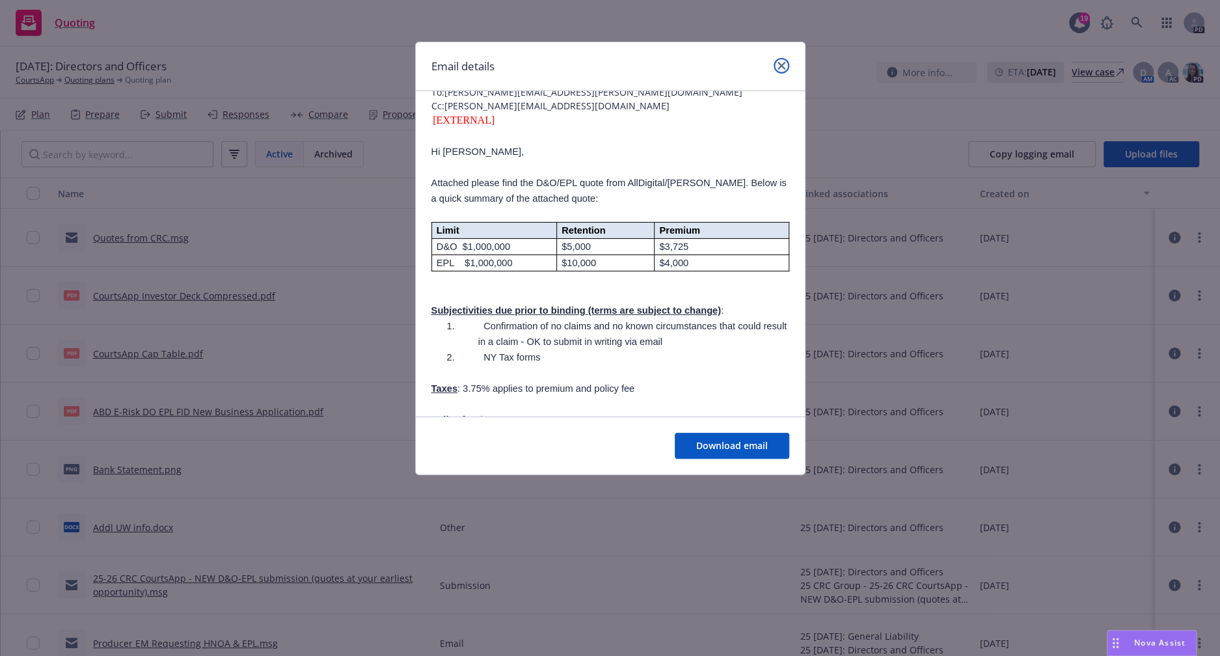
click at [778, 66] on icon "close" at bounding box center [782, 66] width 8 height 8
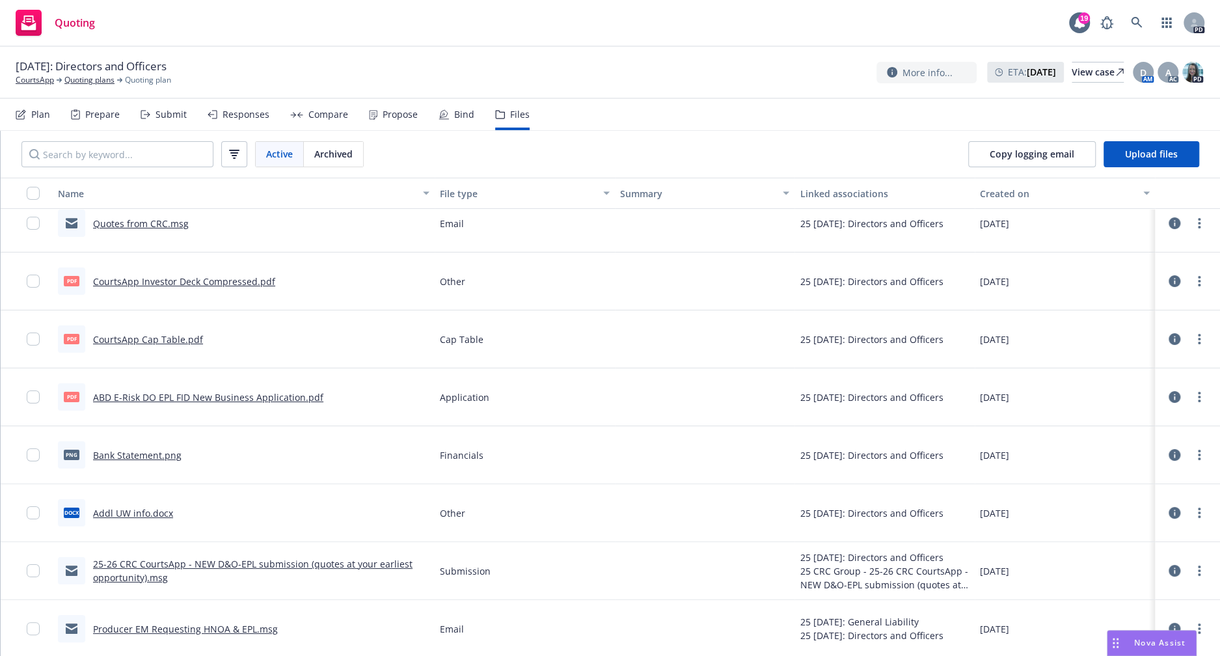
scroll to position [0, 0]
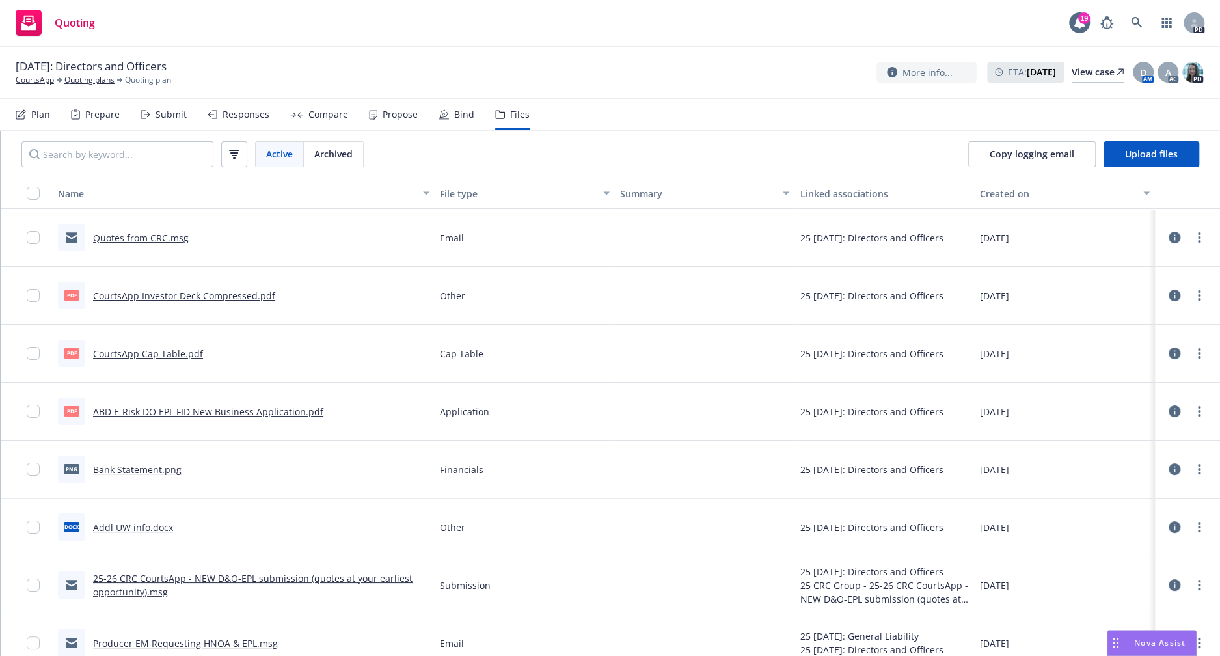
click at [81, 86] on div "08/14/2025: Directors and Officers CourtsApp Quoting plans Quoting plan More in…" at bounding box center [610, 73] width 1220 height 52
click at [81, 81] on link "Quoting plans" at bounding box center [89, 80] width 50 height 12
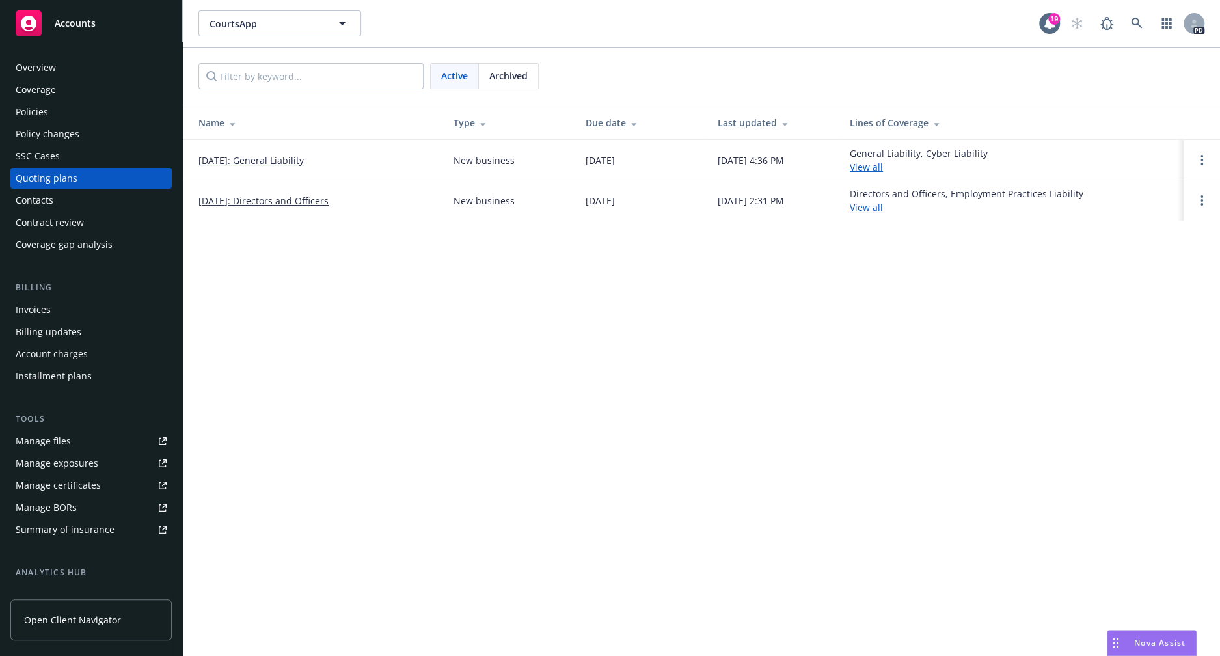
click at [283, 159] on link "08/14/2025: General Liability" at bounding box center [251, 161] width 105 height 14
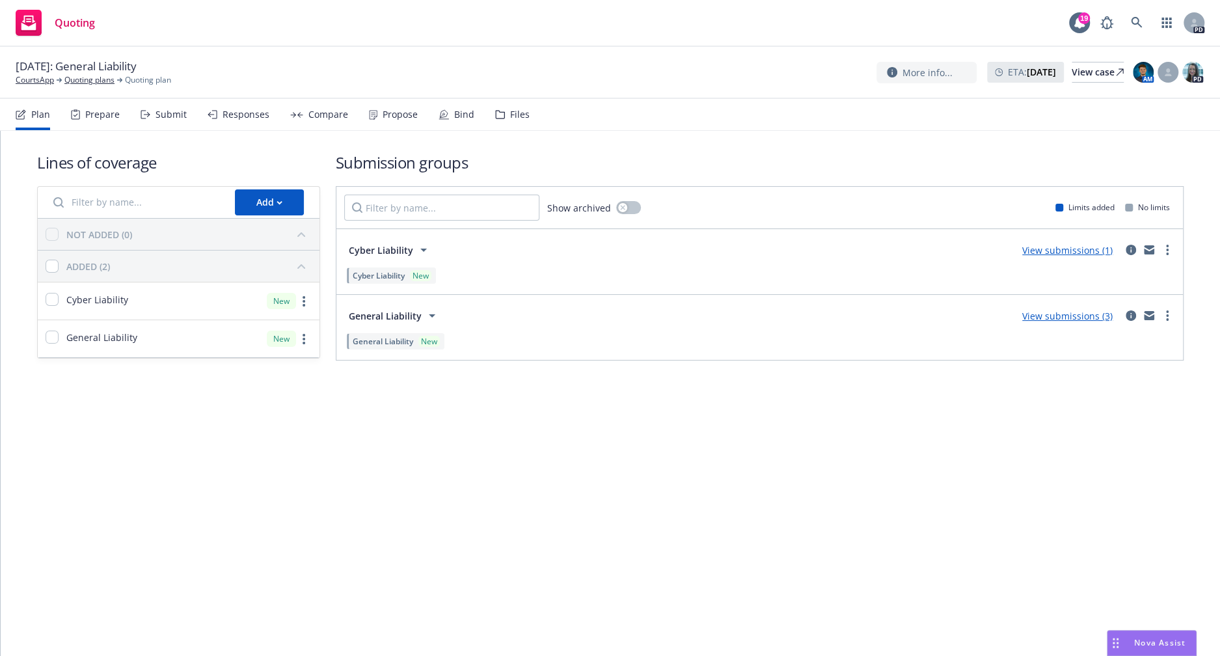
click at [499, 115] on icon at bounding box center [500, 115] width 8 height 8
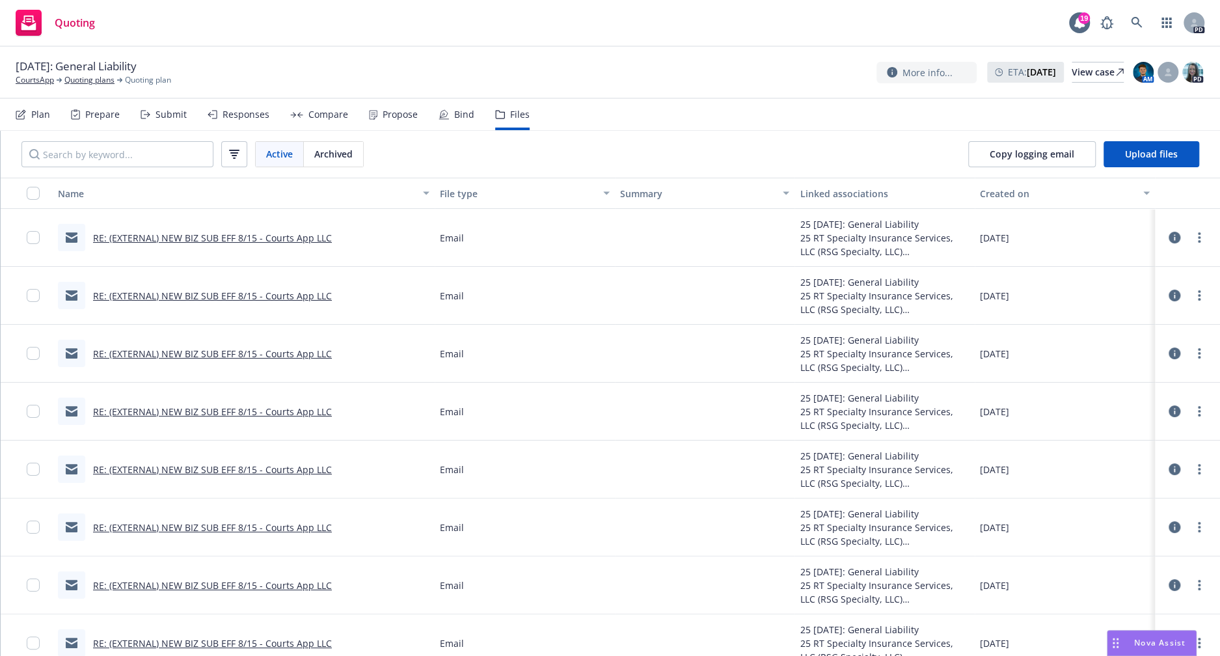
click at [258, 234] on link "RE: (EXTERNAL) NEW BIZ SUB EFF 8/15 - Courts App LLC" at bounding box center [212, 238] width 239 height 12
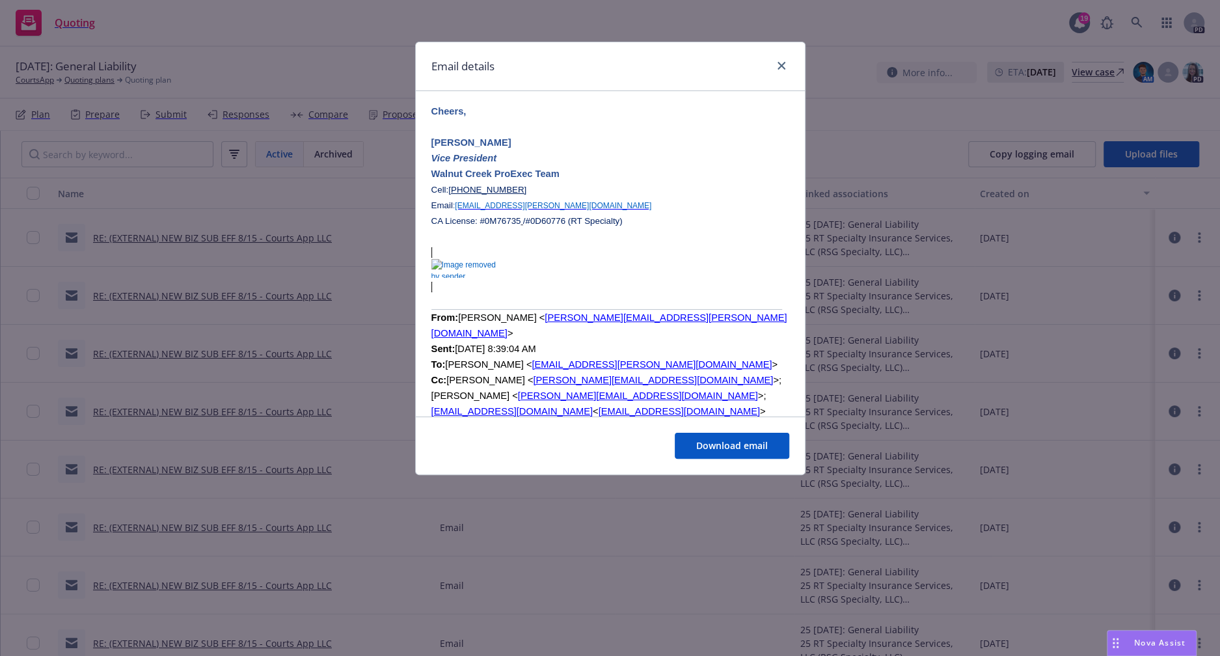
scroll to position [4549, 0]
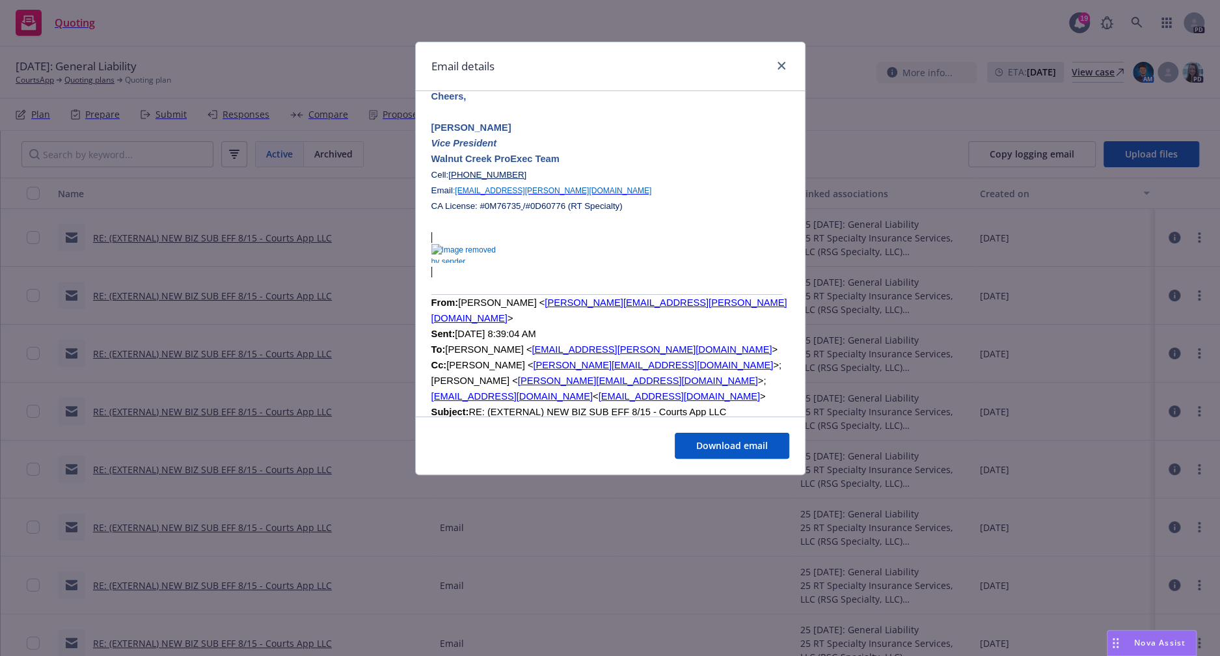
click at [375, 178] on div "Email details RE: (EXTERNAL) NEW BIZ SUB EFF 8/15 - Courts App LLC [DATE] 2:52 …" at bounding box center [610, 328] width 1220 height 656
click at [781, 64] on icon "close" at bounding box center [782, 66] width 8 height 8
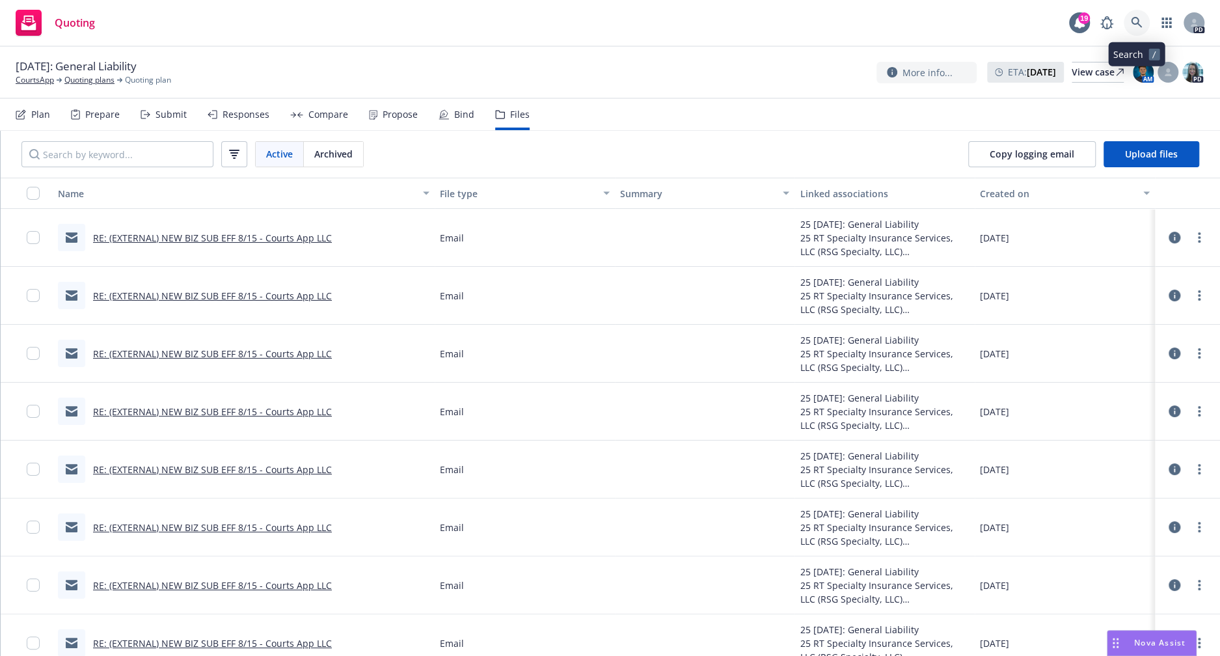
click at [1141, 21] on icon at bounding box center [1137, 23] width 12 height 12
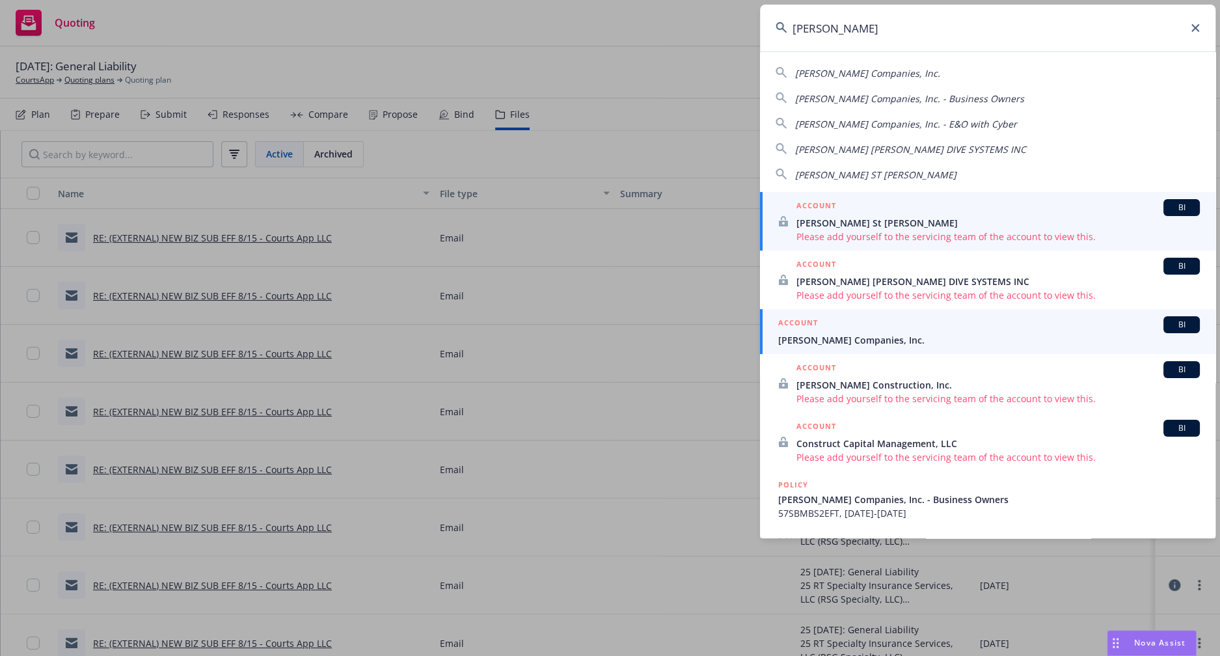
type input "[PERSON_NAME]"
click at [847, 343] on span "[PERSON_NAME] Companies, Inc." at bounding box center [989, 340] width 422 height 14
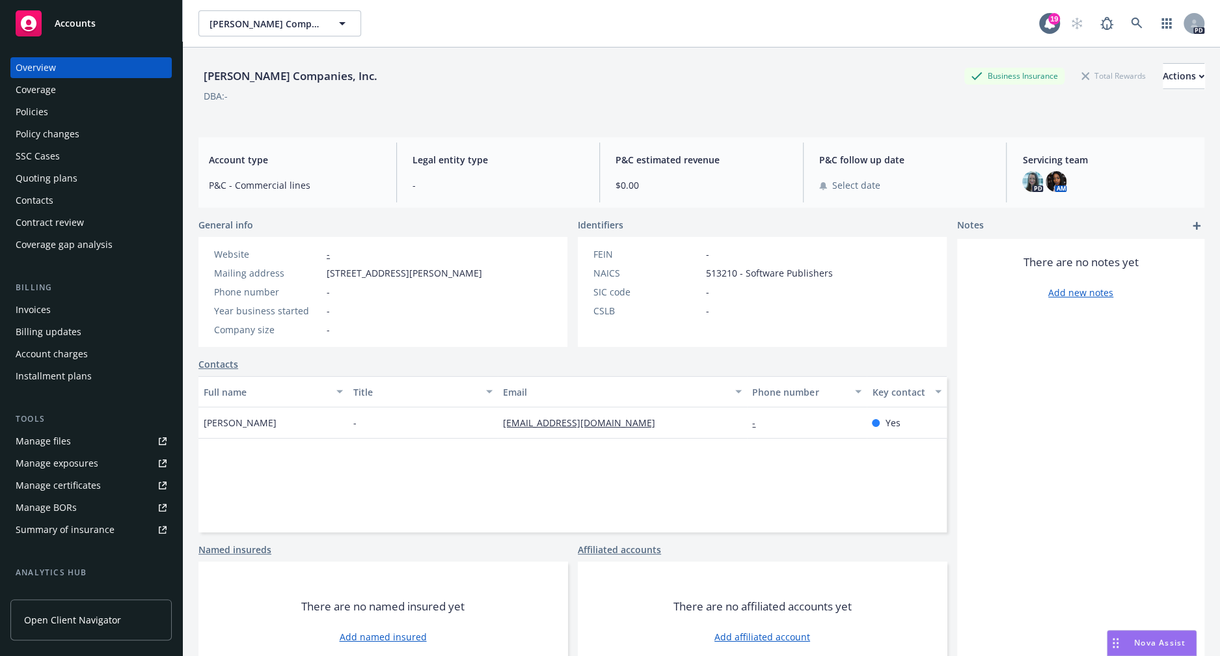
click at [55, 116] on div "Policies" at bounding box center [91, 112] width 151 height 21
